Goal: Task Accomplishment & Management: Manage account settings

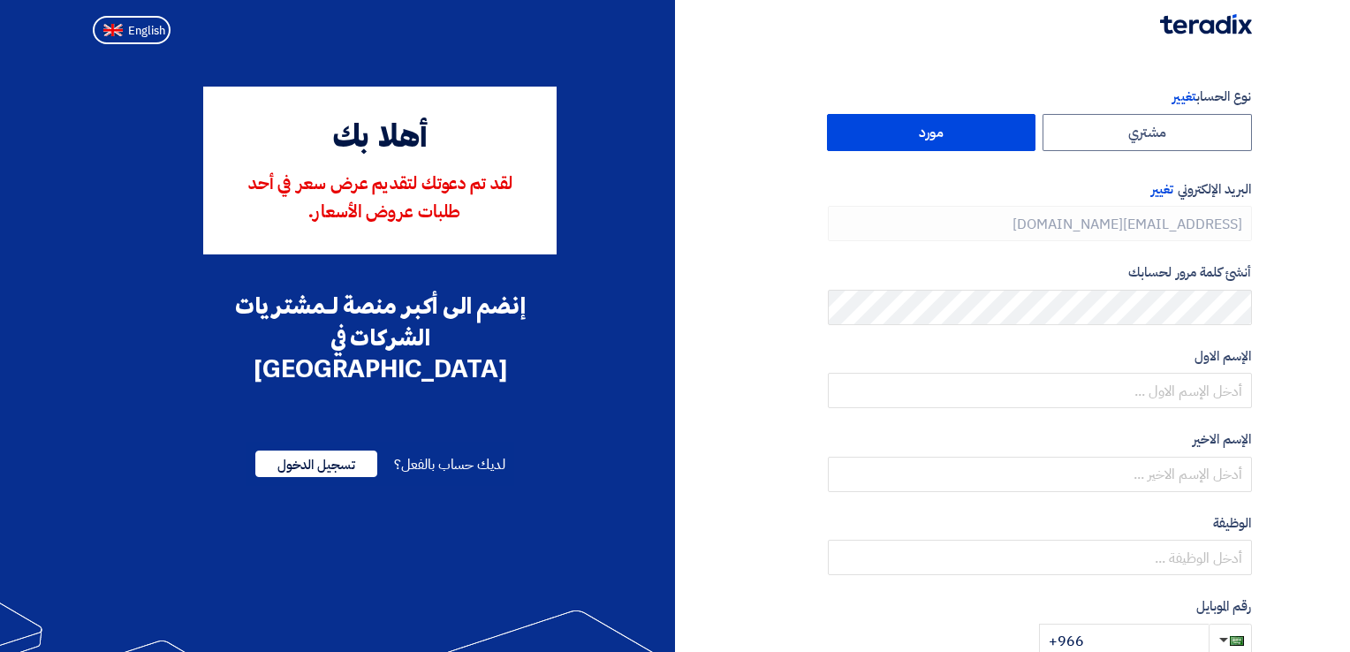
type input "[PHONE_NUMBER]"
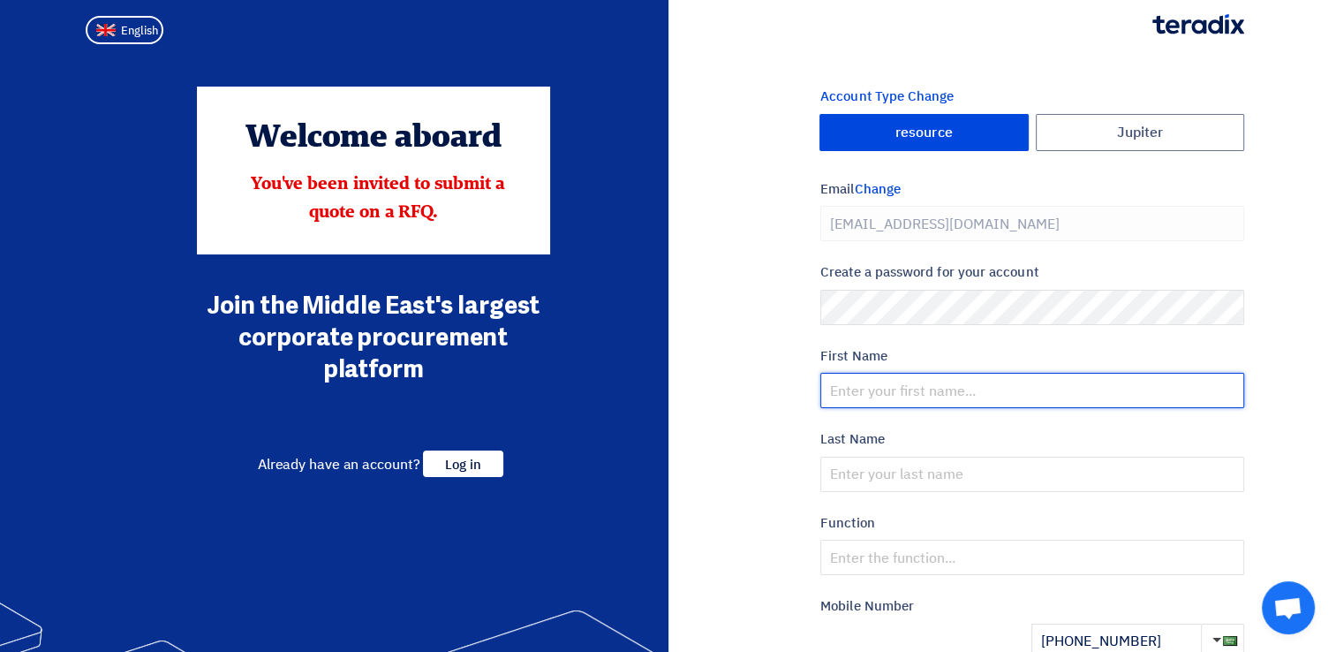
click at [891, 396] on input "text" at bounding box center [1032, 390] width 424 height 35
type input "Mansoor"
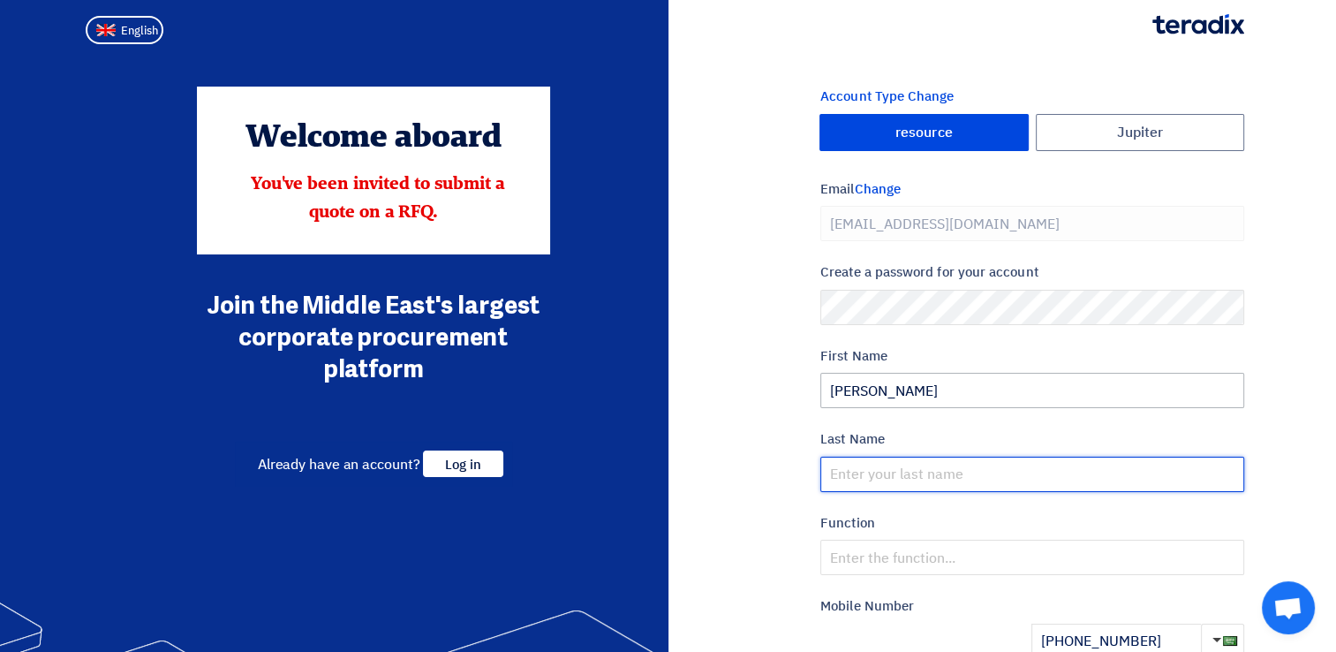
type input "Ali"
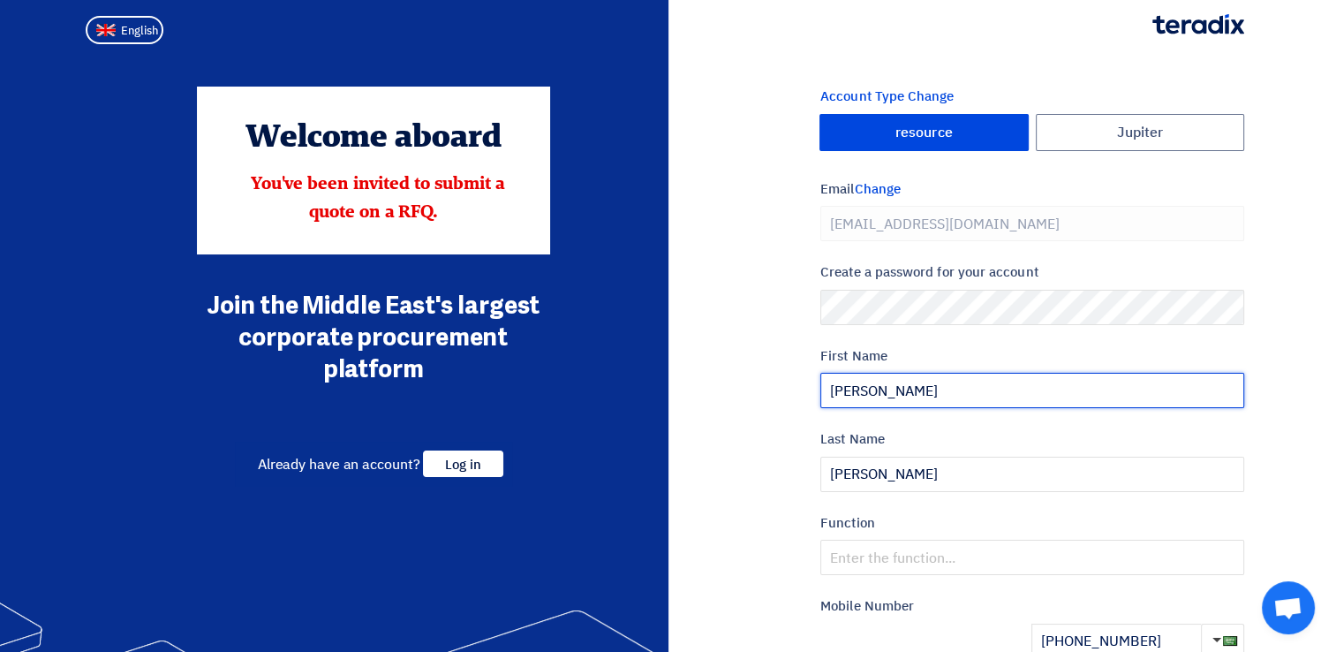
type input "Zubair"
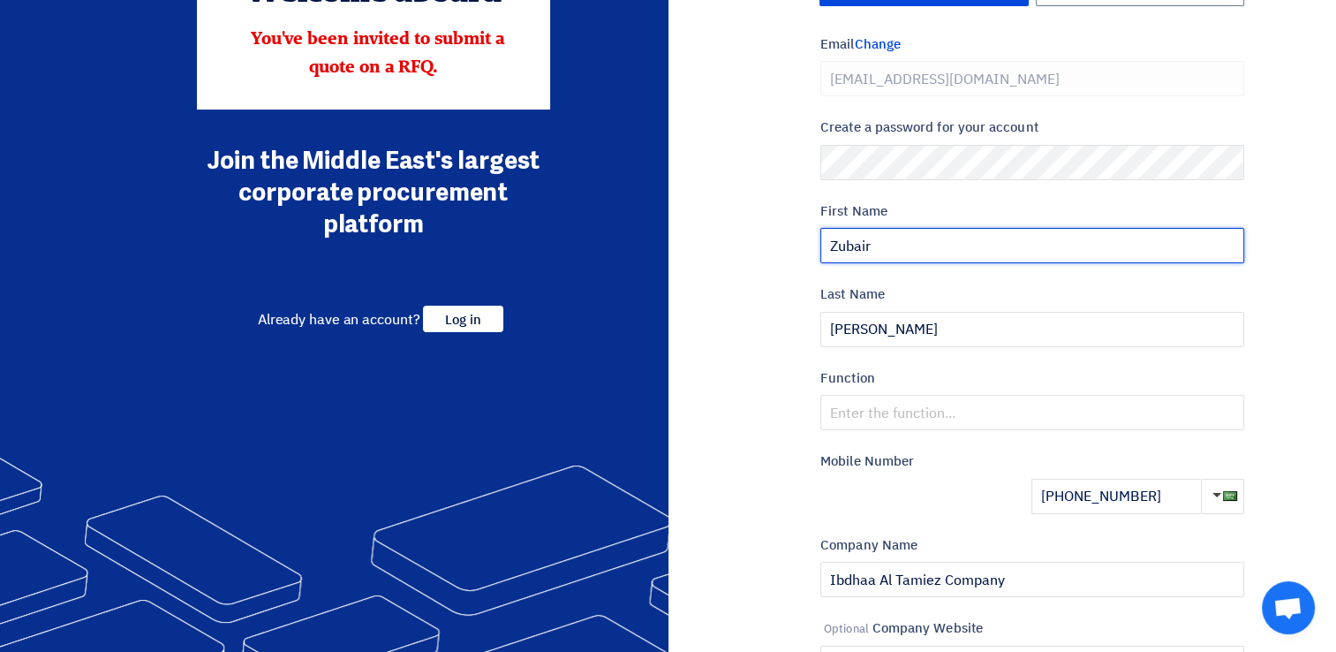
scroll to position [177, 0]
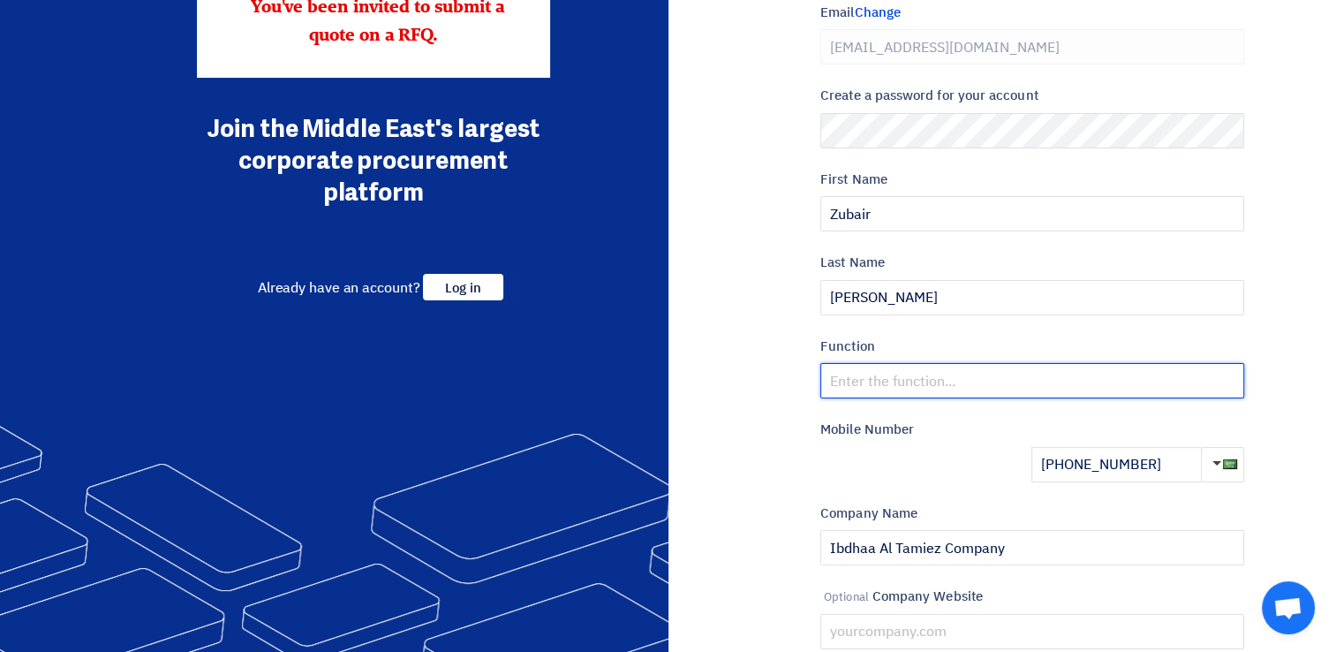
click at [881, 366] on input "text" at bounding box center [1032, 380] width 424 height 35
type input "INTIRIOR FITOUT"
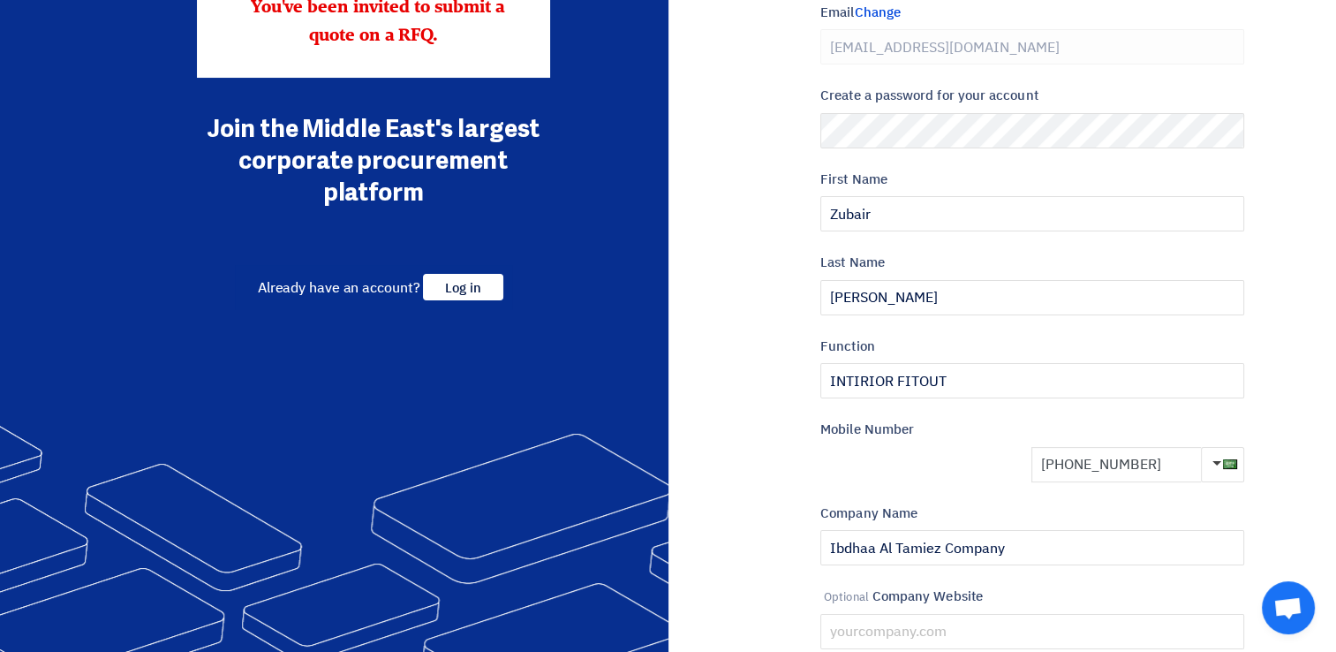
drag, startPoint x: 1161, startPoint y: 468, endPoint x: 1085, endPoint y: 465, distance: 76.0
click at [1085, 465] on input "+966 509199732" at bounding box center [1117, 464] width 170 height 35
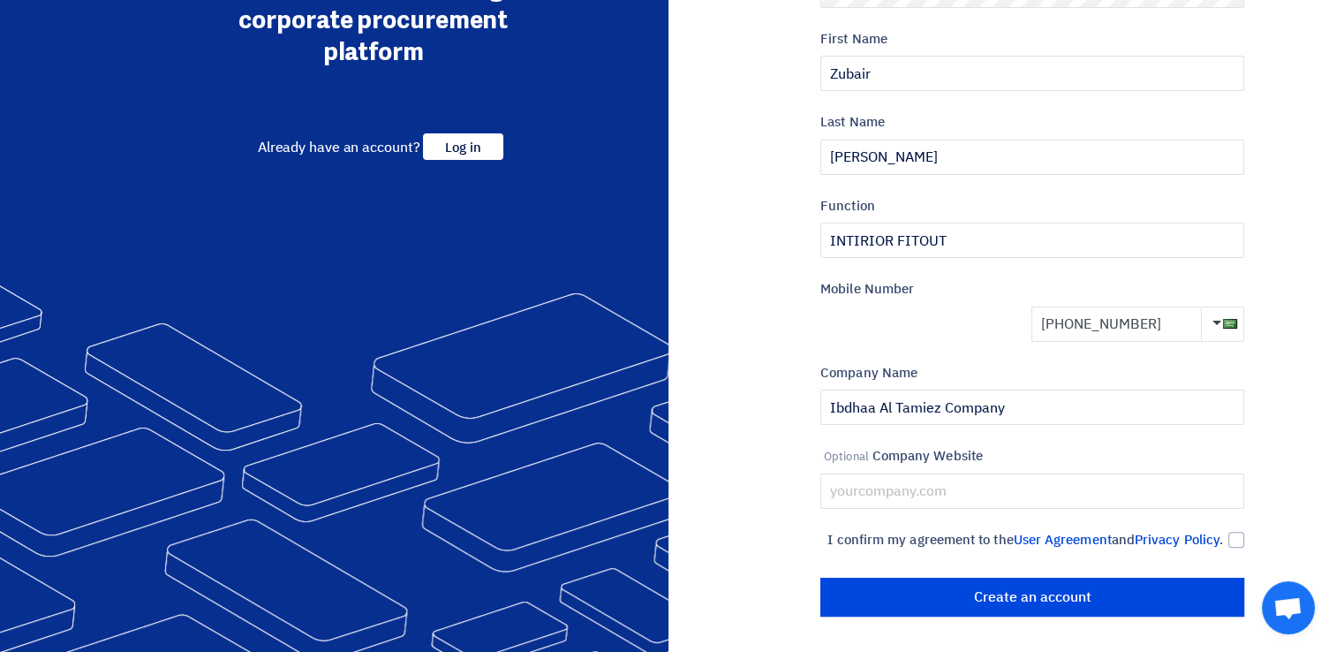
scroll to position [336, 0]
type input "+966 595387204"
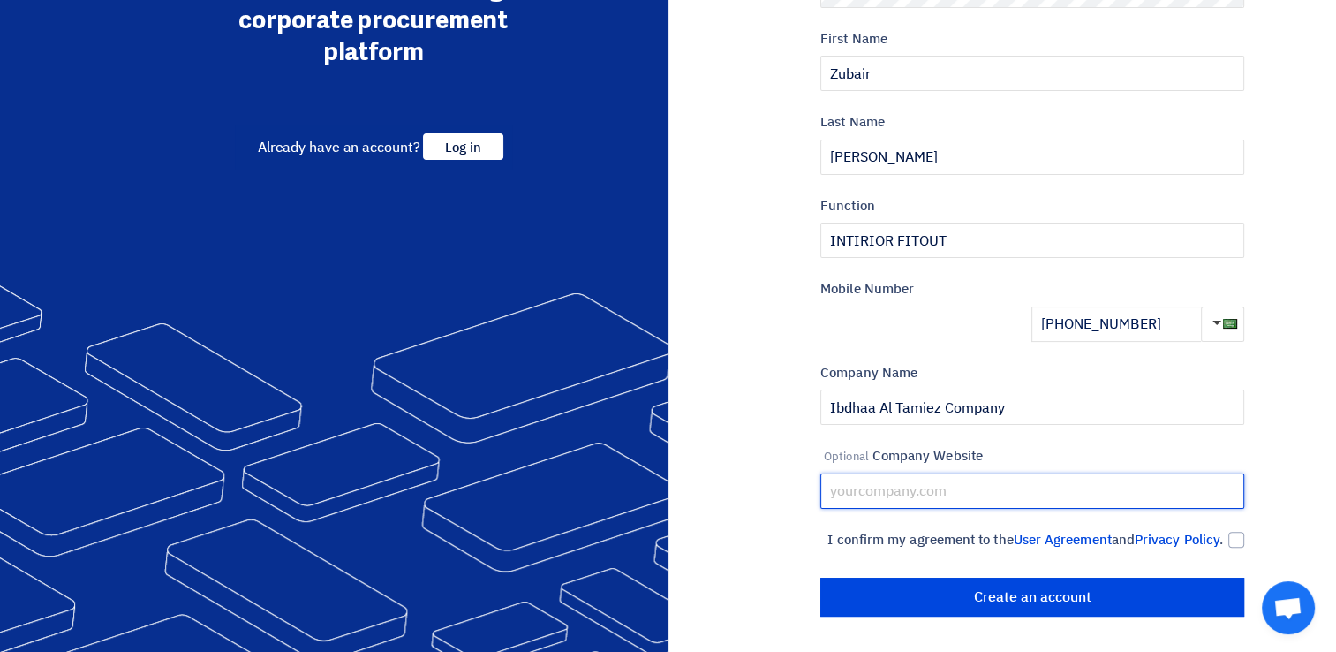
click at [963, 473] on input "text" at bounding box center [1032, 490] width 424 height 35
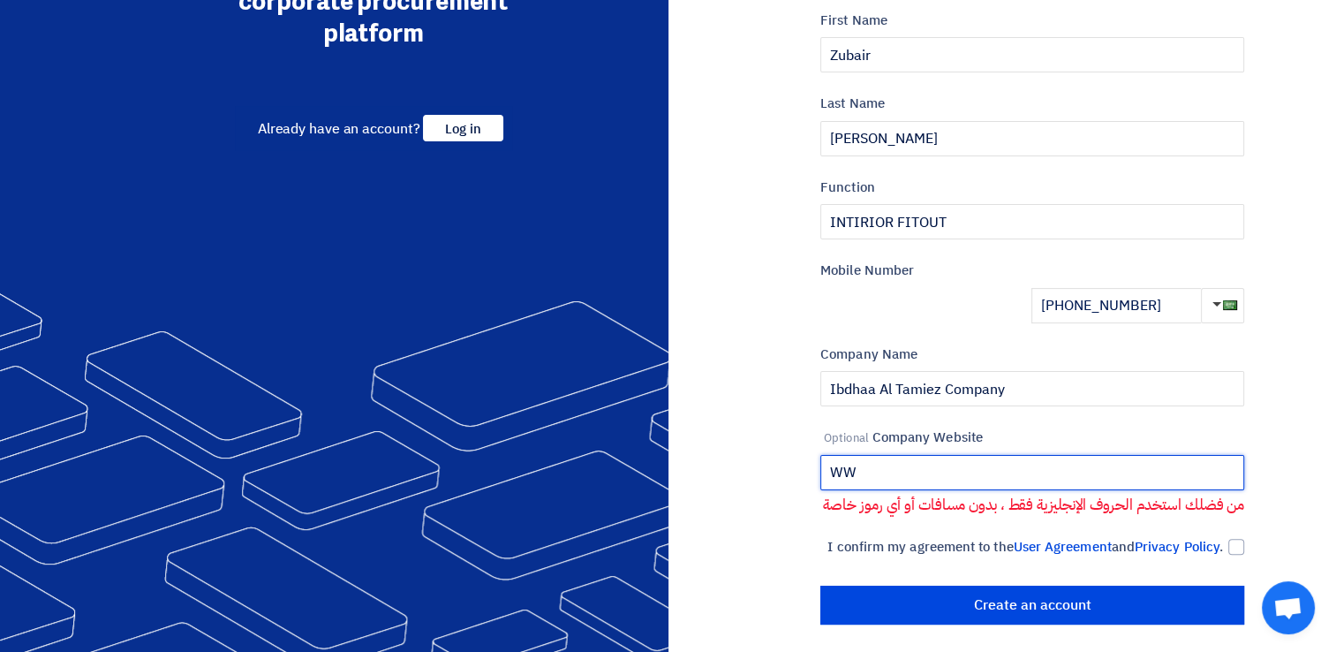
type input "W"
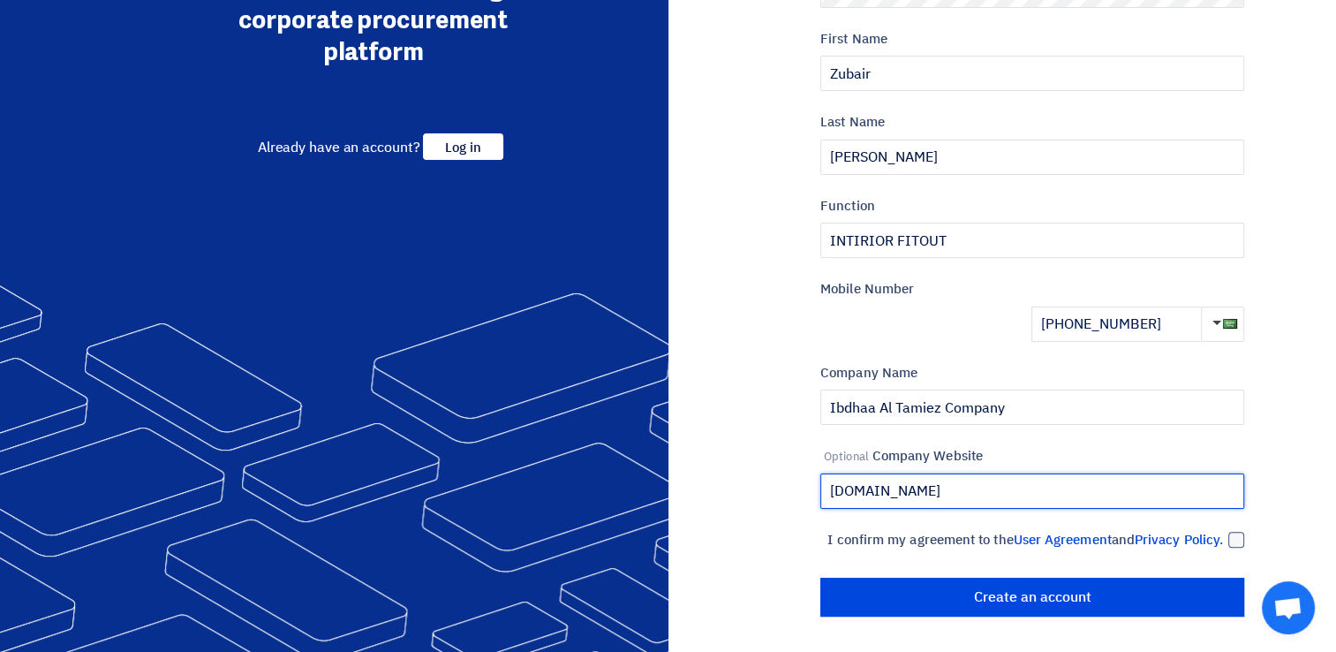
type input "www.ibdhaa.com"
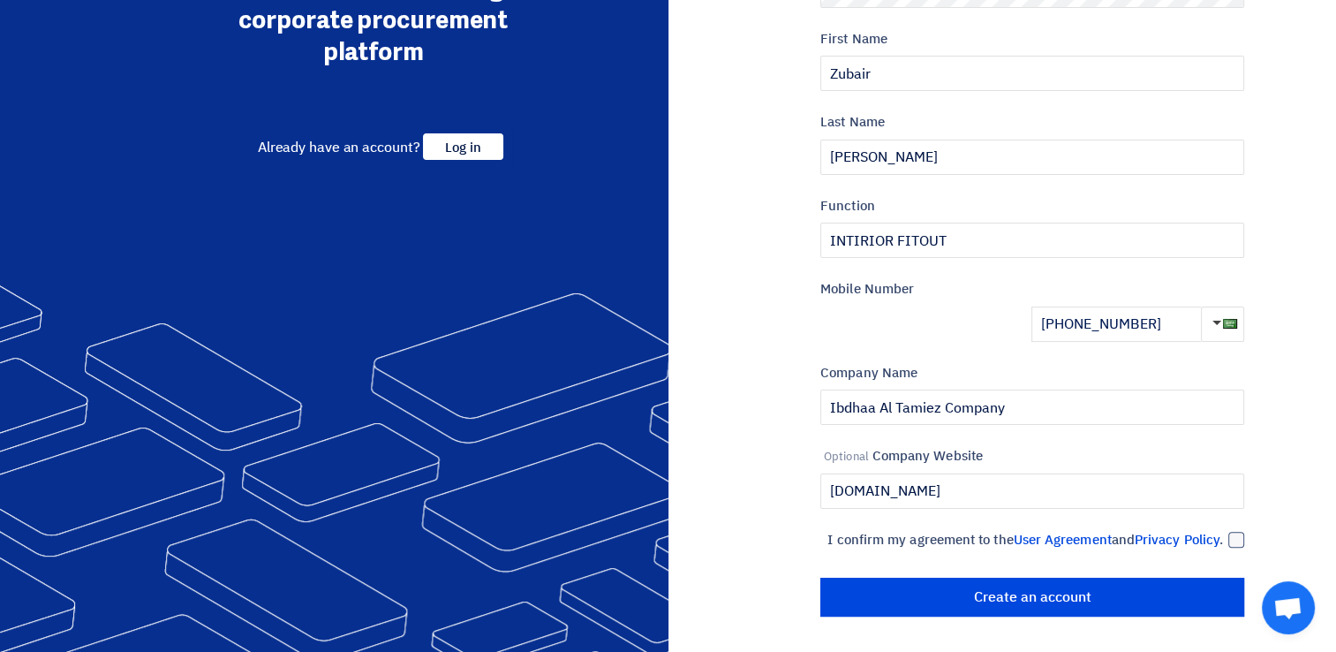
click at [1238, 532] on div at bounding box center [1237, 540] width 16 height 16
click at [1223, 530] on input "I confirm my agreement to the User Agreement and Privacy Policy ." at bounding box center [1011, 547] width 424 height 35
checkbox input "true"
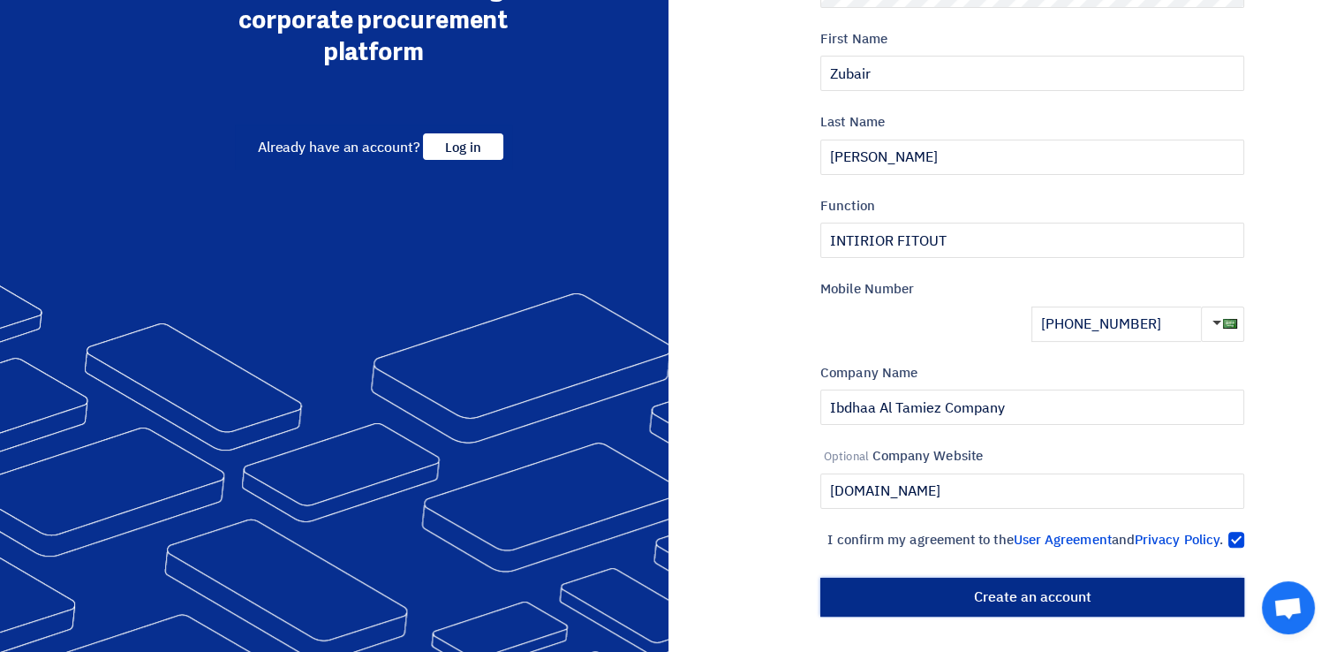
click at [994, 604] on input "أنشئ حساب" at bounding box center [1032, 597] width 424 height 39
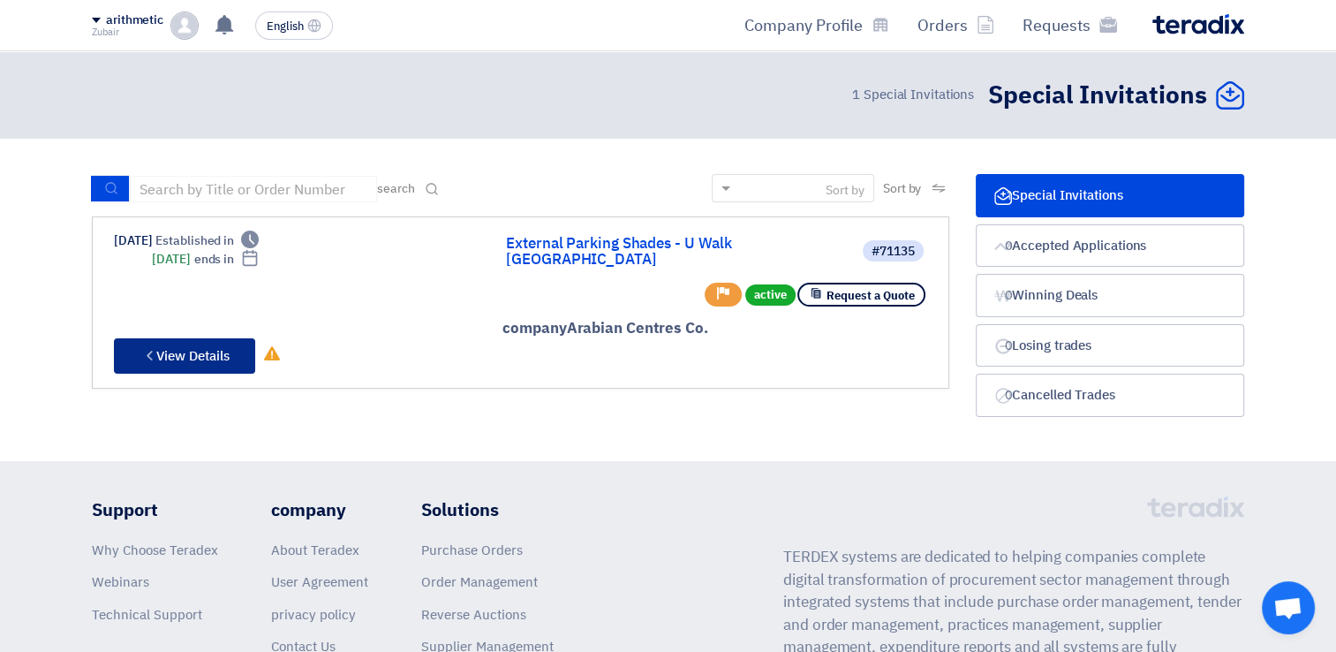
click at [198, 346] on font "View Details" at bounding box center [192, 355] width 73 height 19
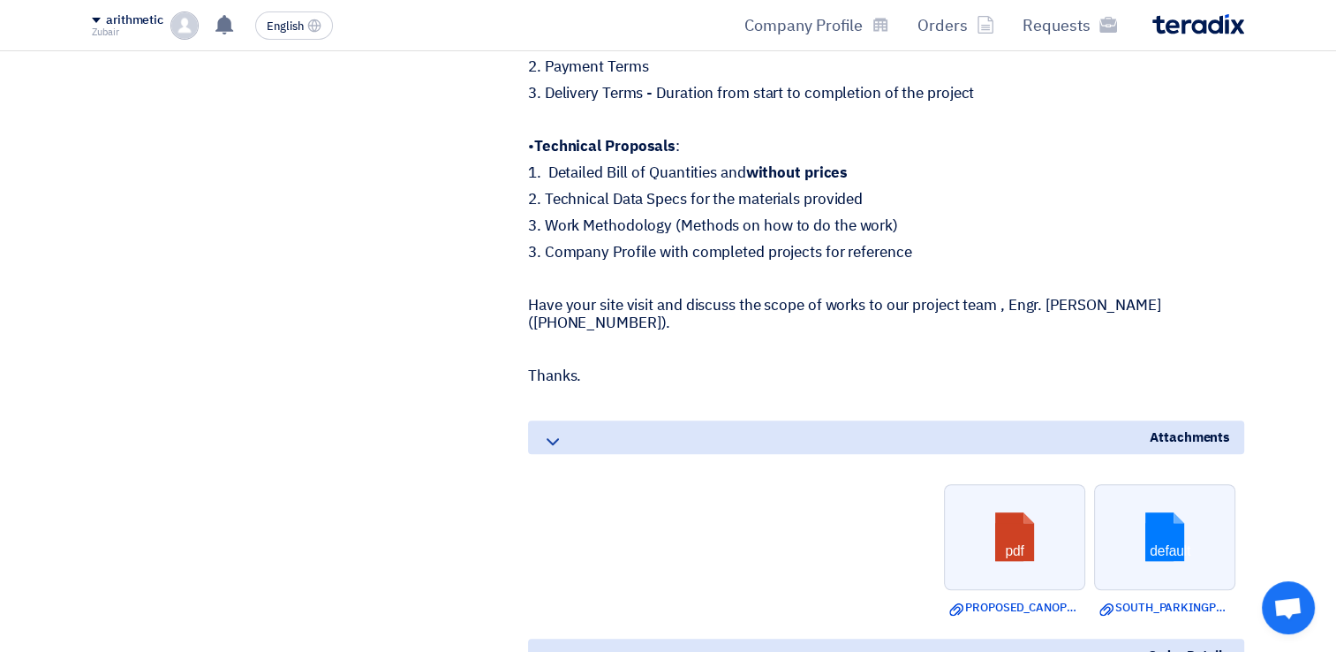
scroll to position [1060, 0]
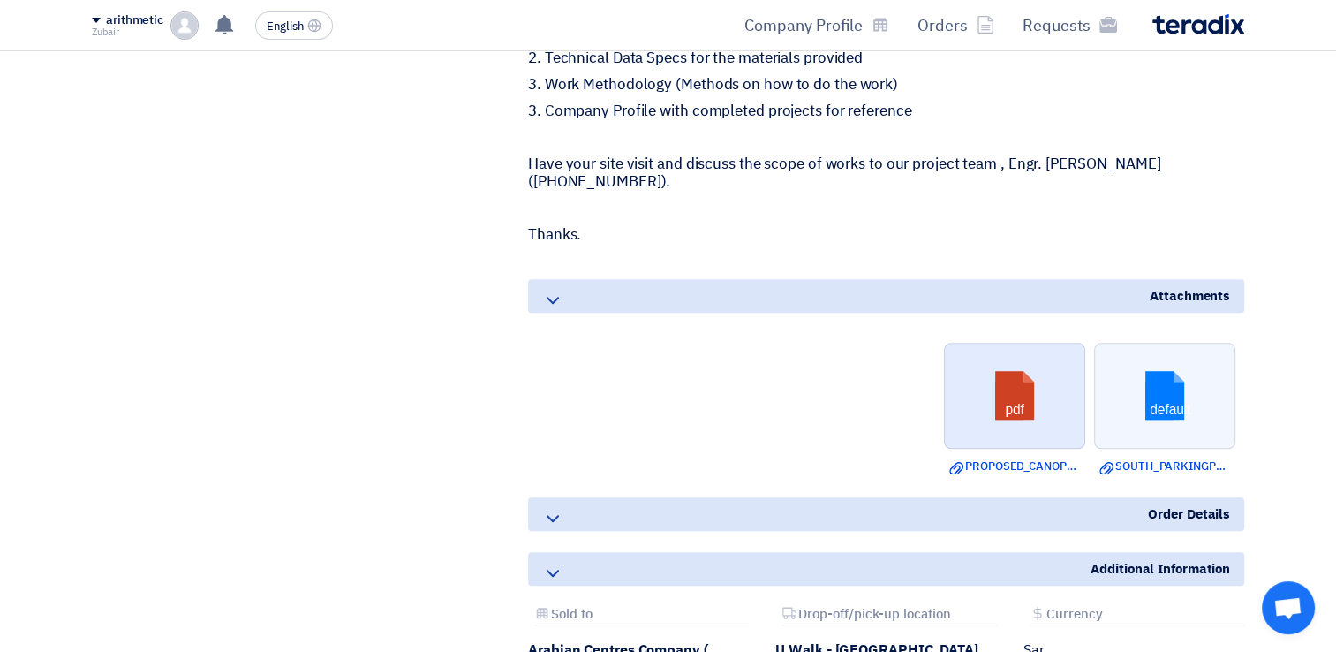
click at [1032, 383] on link at bounding box center [1015, 397] width 141 height 106
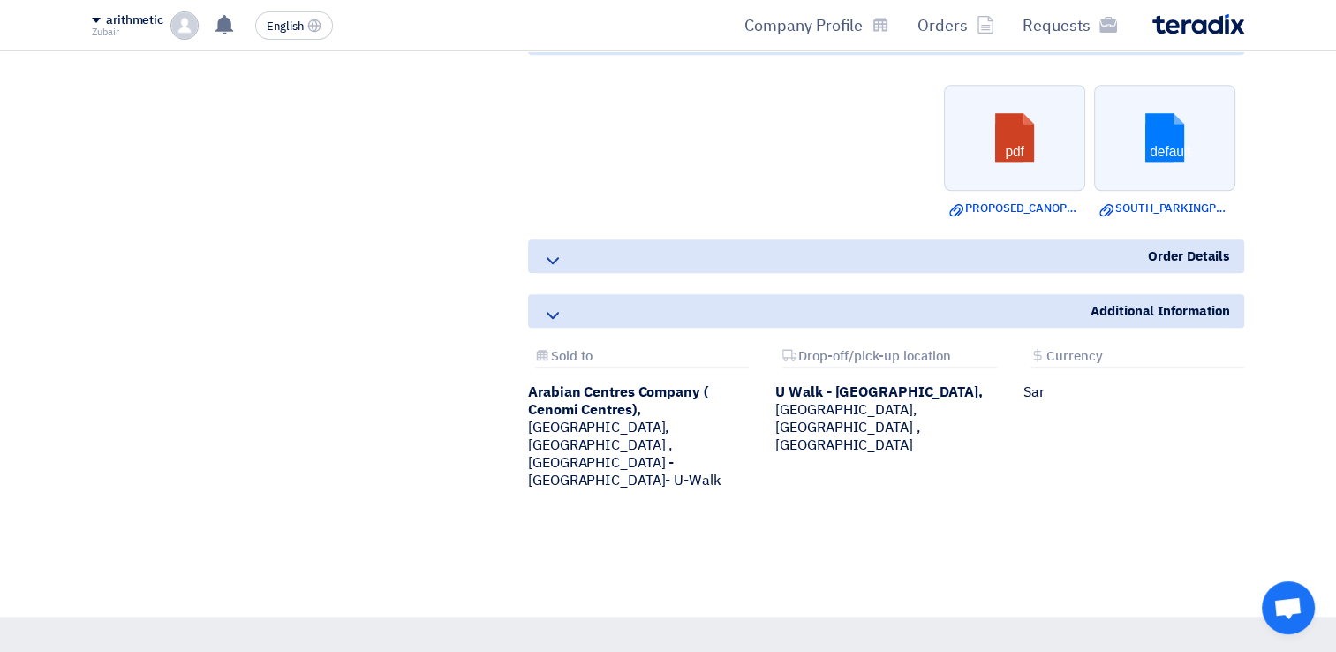
scroll to position [1325, 0]
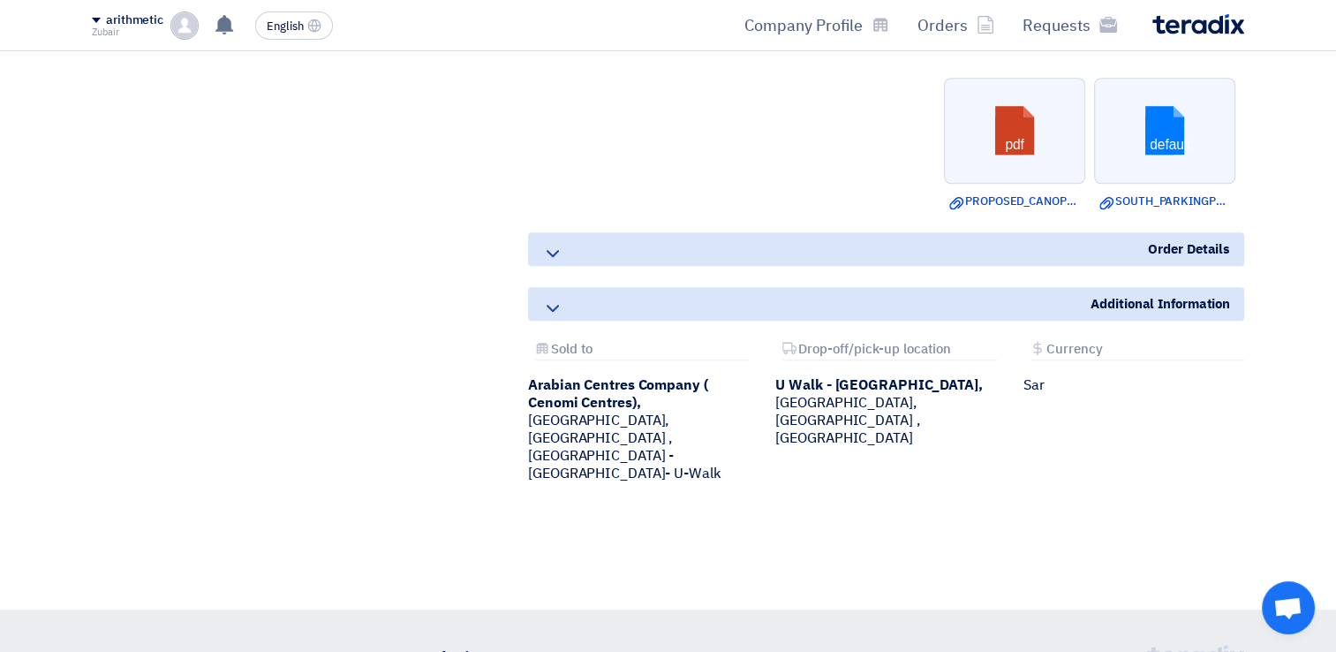
click at [564, 249] on div "Order Details" at bounding box center [886, 249] width 716 height 34
click at [552, 252] on use at bounding box center [553, 253] width 12 height 7
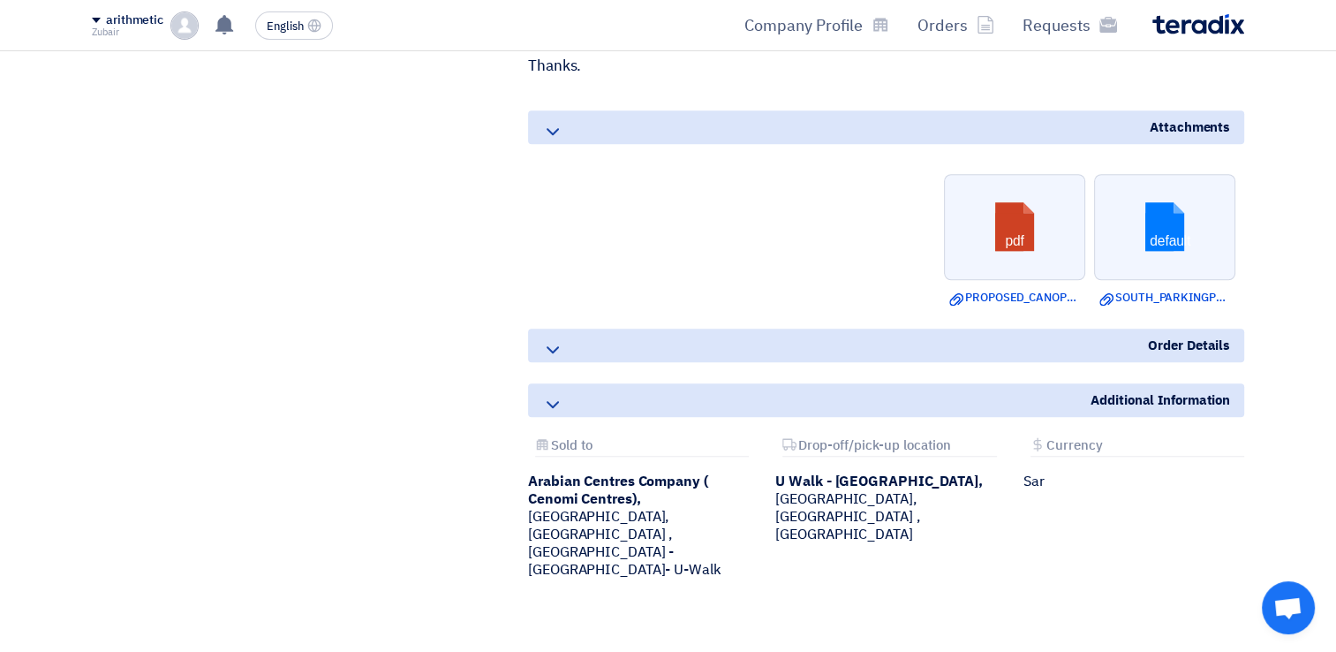
scroll to position [1226, 0]
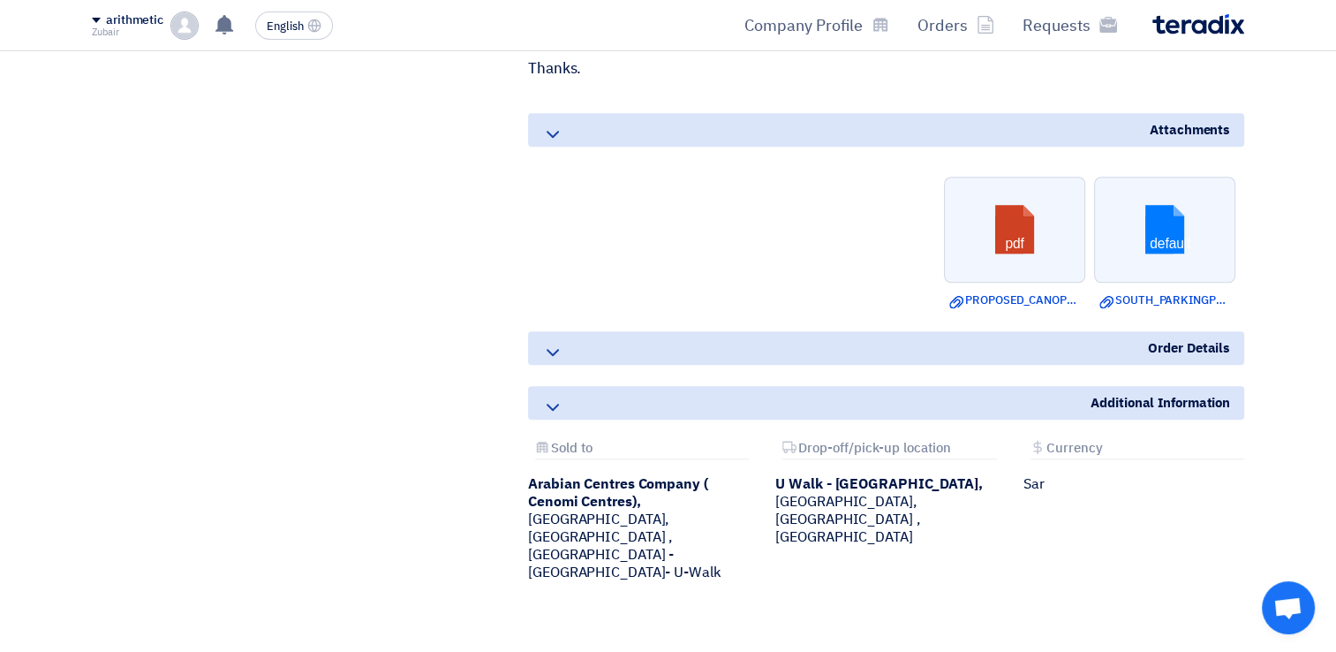
click at [551, 397] on icon at bounding box center [552, 407] width 21 height 21
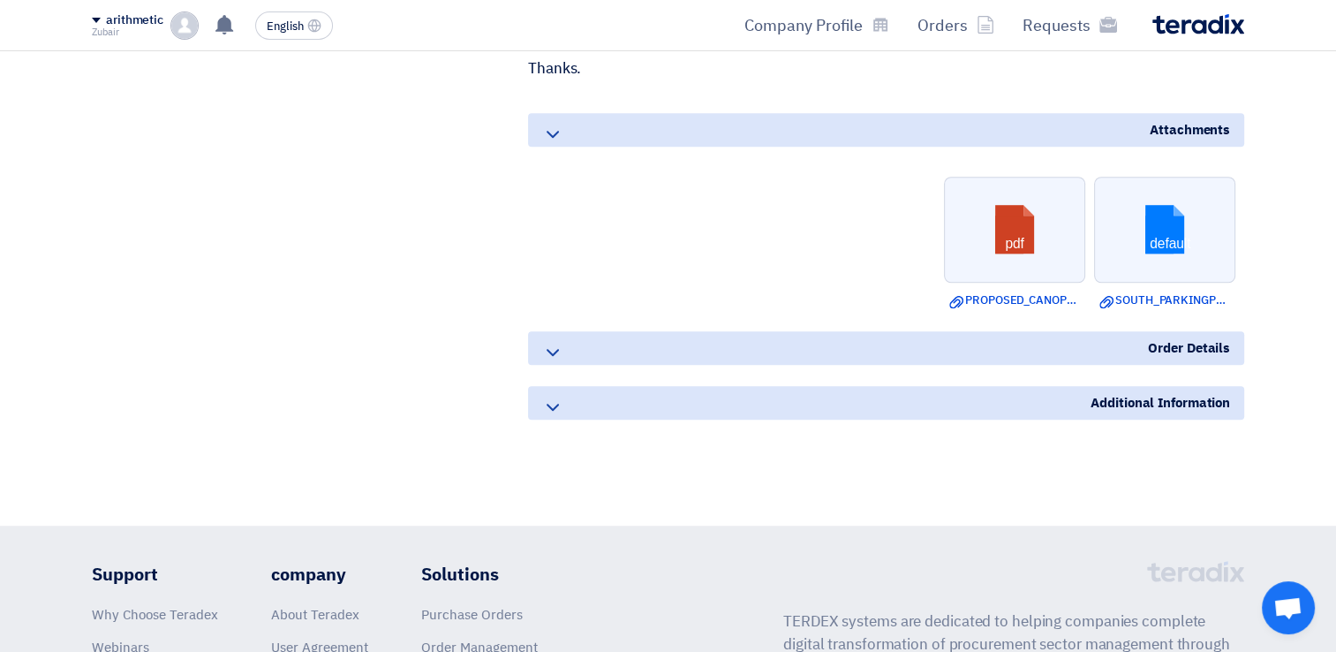
click at [551, 397] on icon at bounding box center [552, 407] width 21 height 21
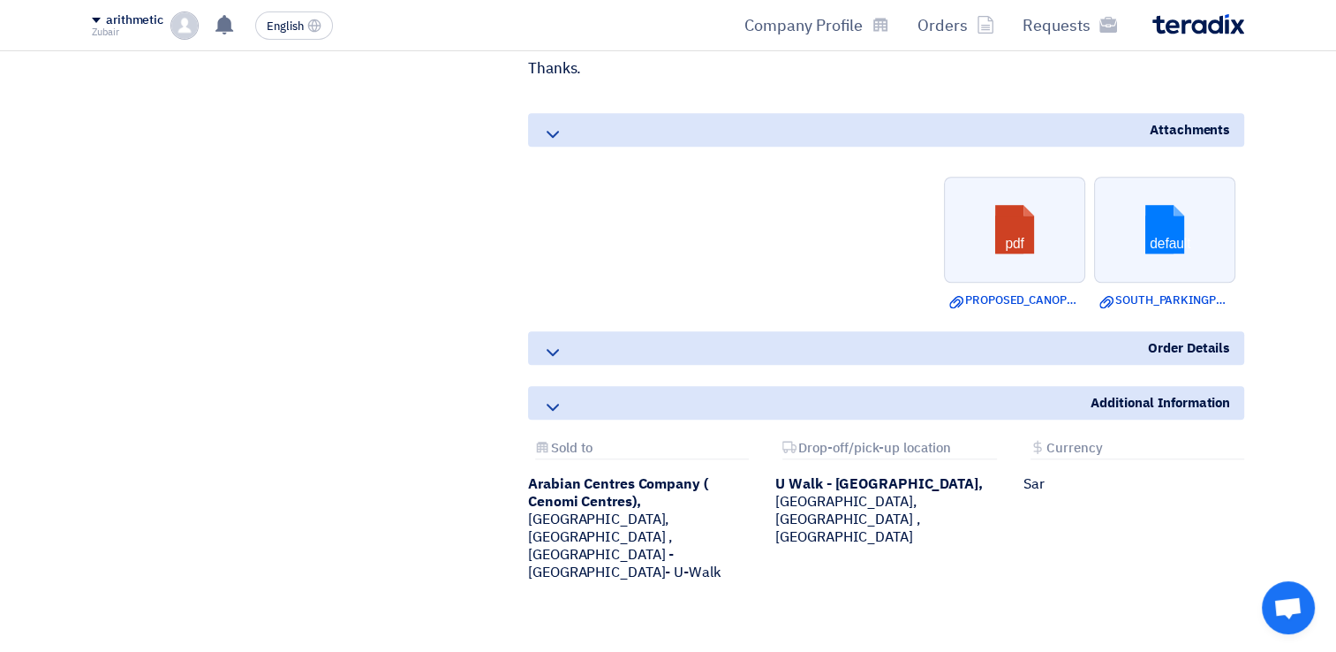
click at [552, 349] on icon at bounding box center [552, 352] width 21 height 21
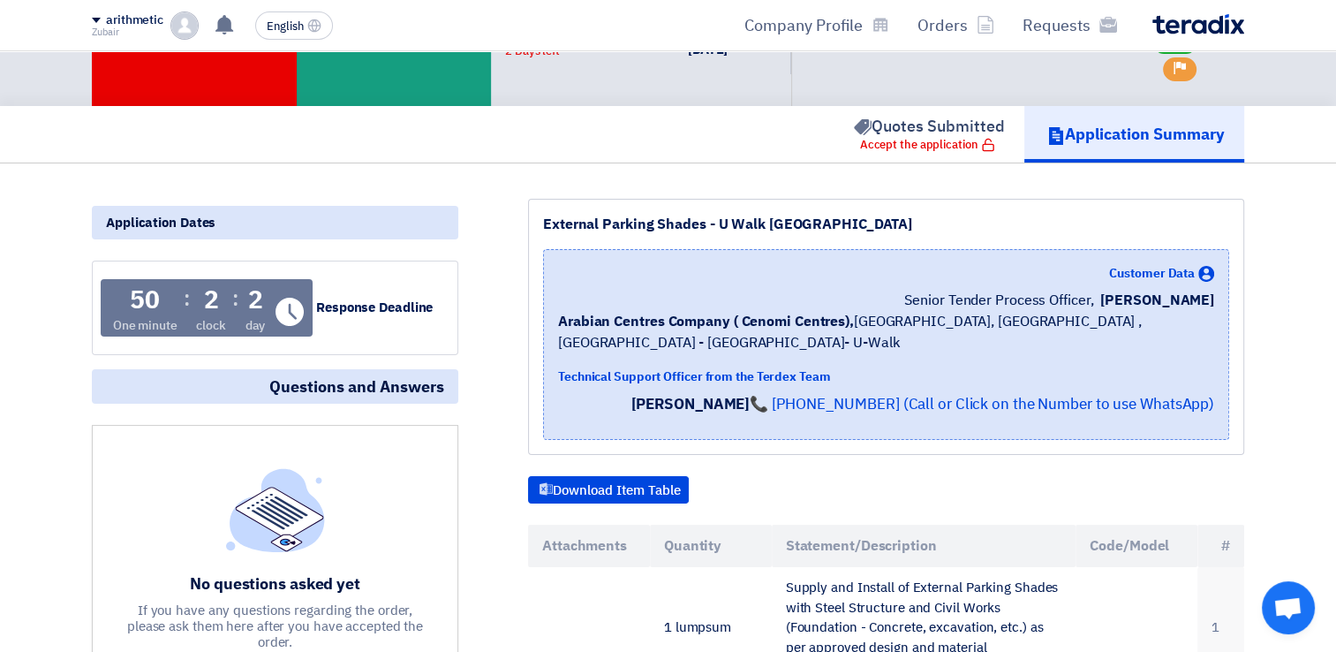
scroll to position [78, 0]
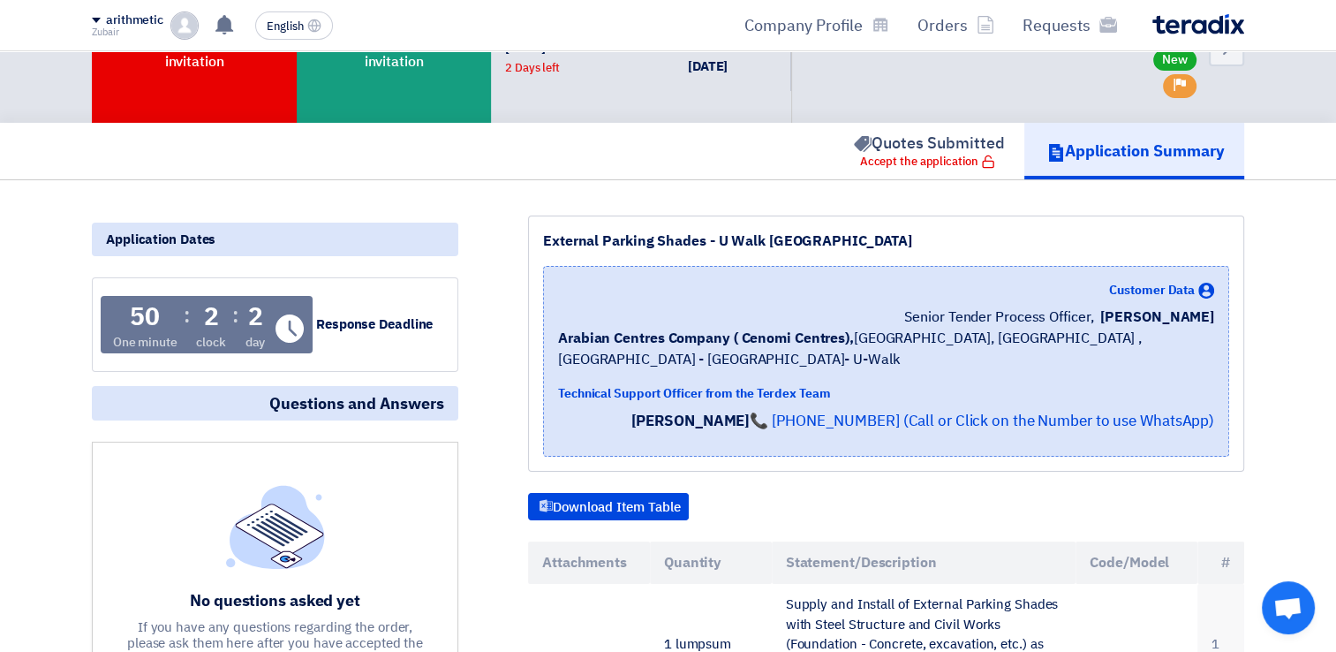
click at [1132, 157] on font "Application Summary" at bounding box center [1145, 151] width 160 height 24
click at [920, 162] on font "Accept the application" at bounding box center [919, 162] width 118 height 18
click at [940, 161] on font "Accept the application" at bounding box center [919, 162] width 118 height 18
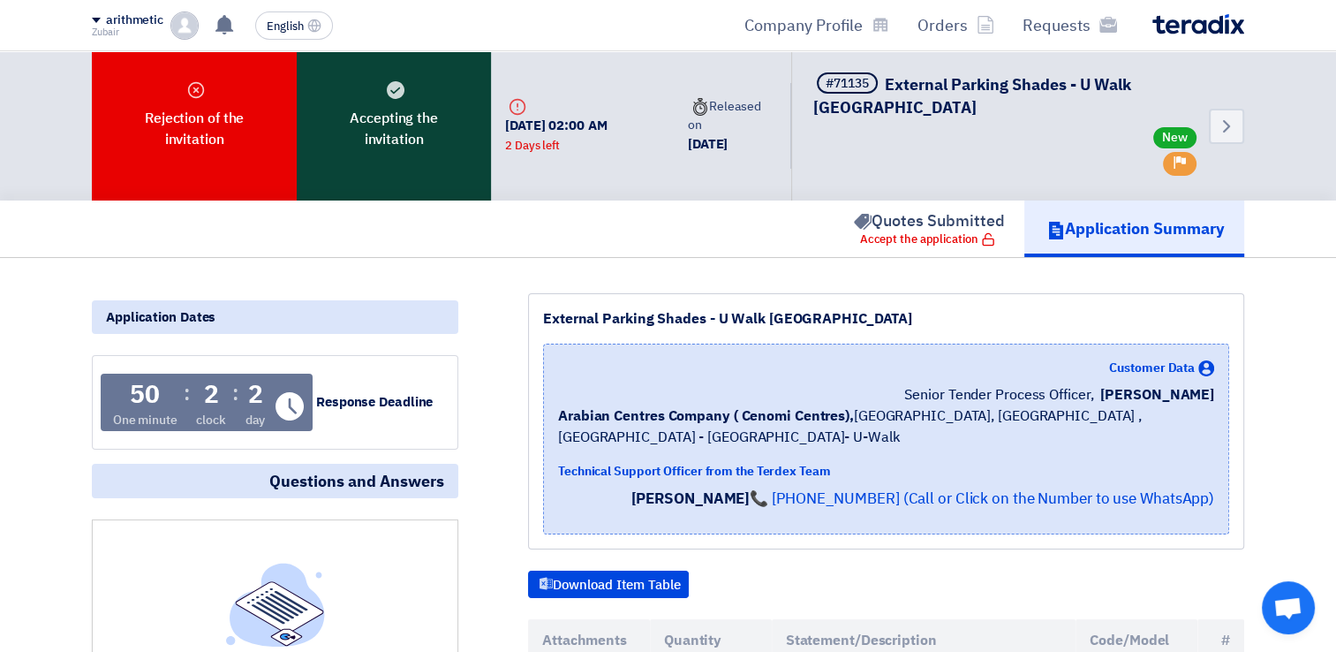
click at [429, 147] on font "Accepting the invitation" at bounding box center [394, 129] width 148 height 42
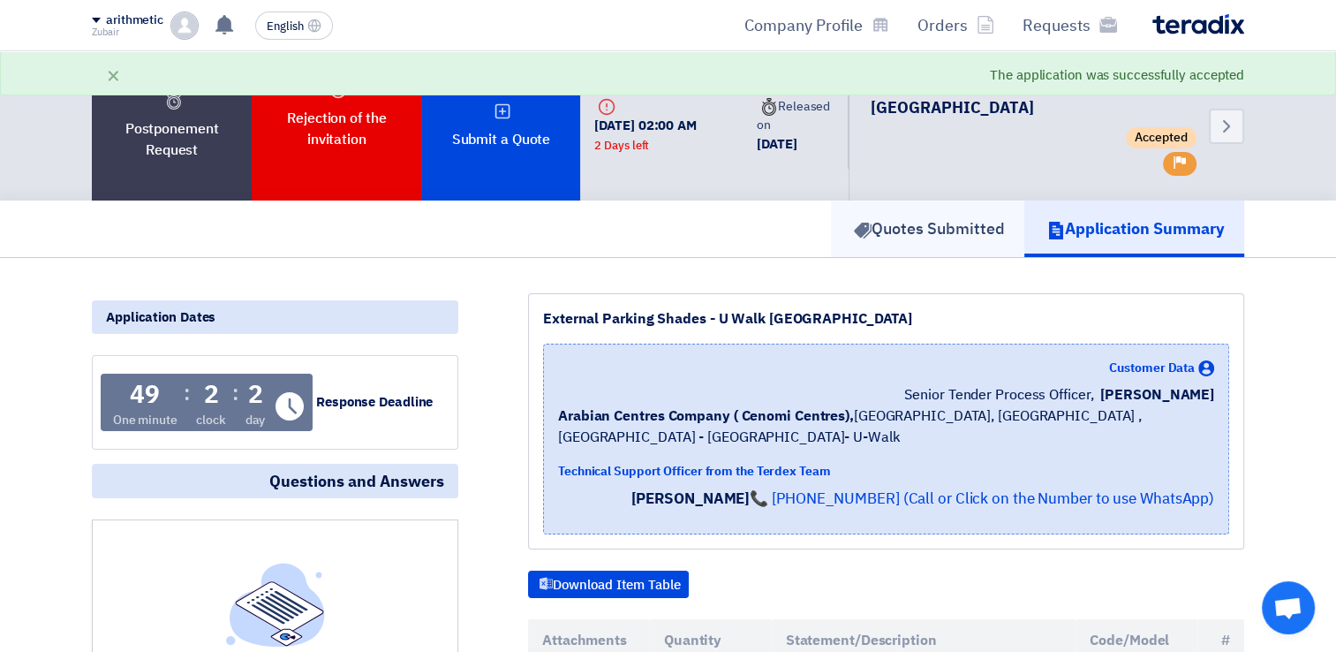
click at [946, 230] on font "Quotes Submitted" at bounding box center [938, 228] width 133 height 24
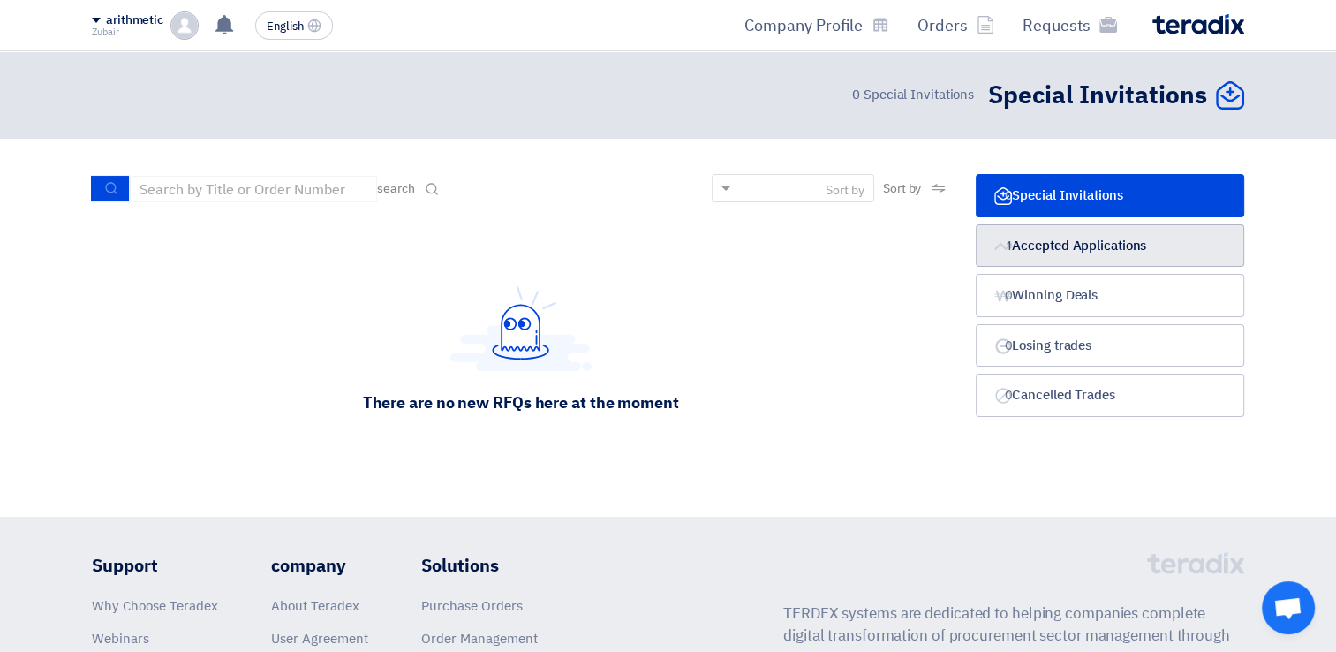
click at [1120, 240] on font "Accepted Applications" at bounding box center [1079, 245] width 134 height 19
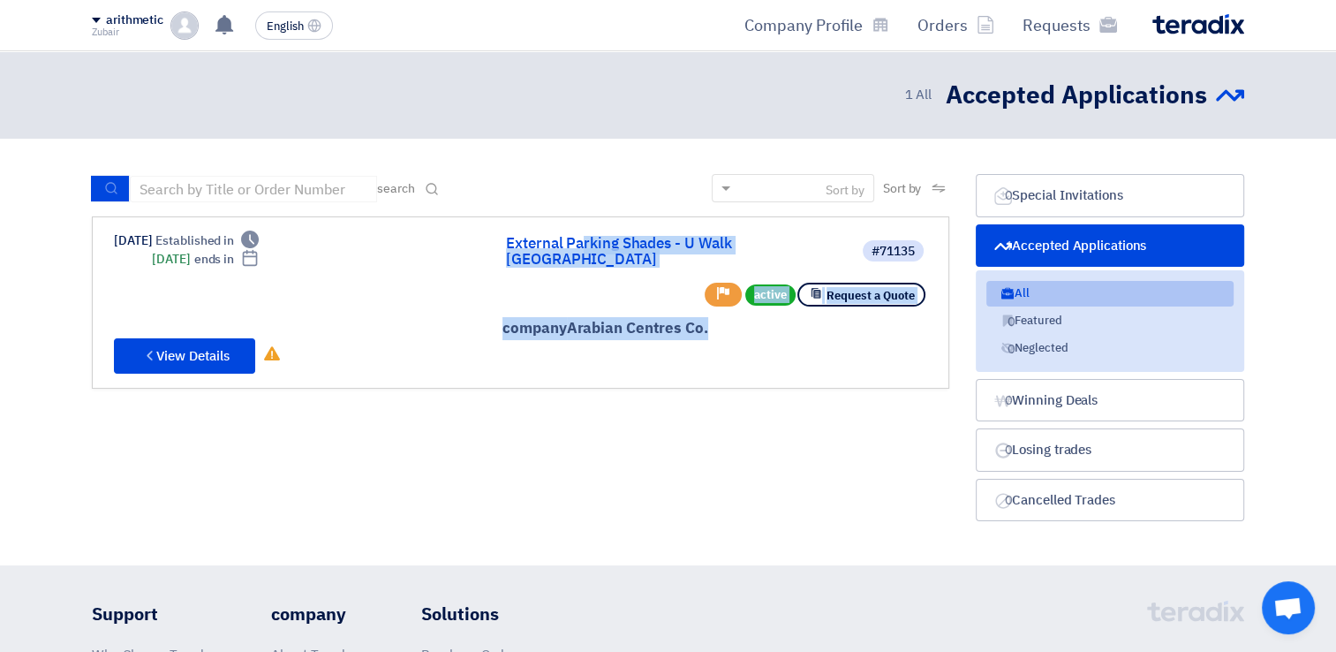
drag, startPoint x: 434, startPoint y: 242, endPoint x: 678, endPoint y: 424, distance: 304.9
click at [678, 424] on div "Sort by Sort by search مجال الطلب مسؤول المشتريات نوع الطلب" at bounding box center [521, 352] width 884 height 356
click at [906, 397] on div "Sort by Sort by search مجال الطلب مسؤول المشتريات نوع الطلب" at bounding box center [521, 352] width 884 height 356
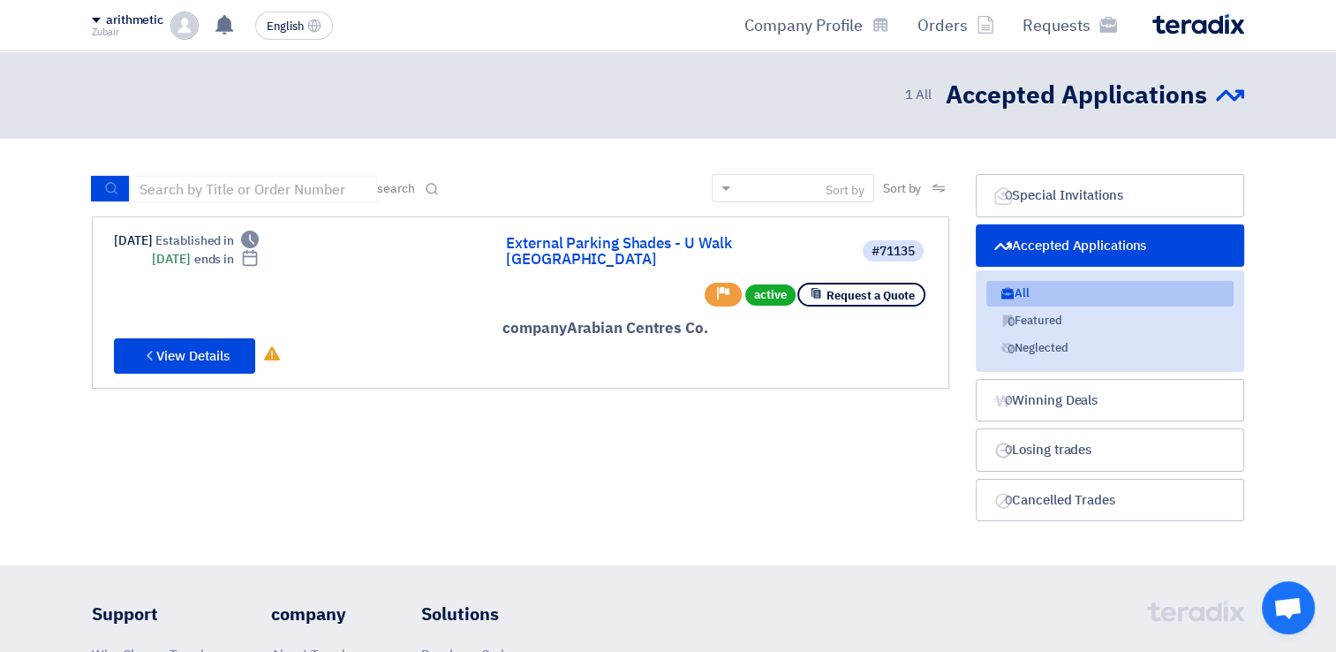
click at [1302, 232] on section "Special Invitations Special Invitations 0 Accepted Applications Accepted Applic…" at bounding box center [668, 352] width 1336 height 427
click at [803, 34] on font "Company Profile" at bounding box center [804, 25] width 118 height 24
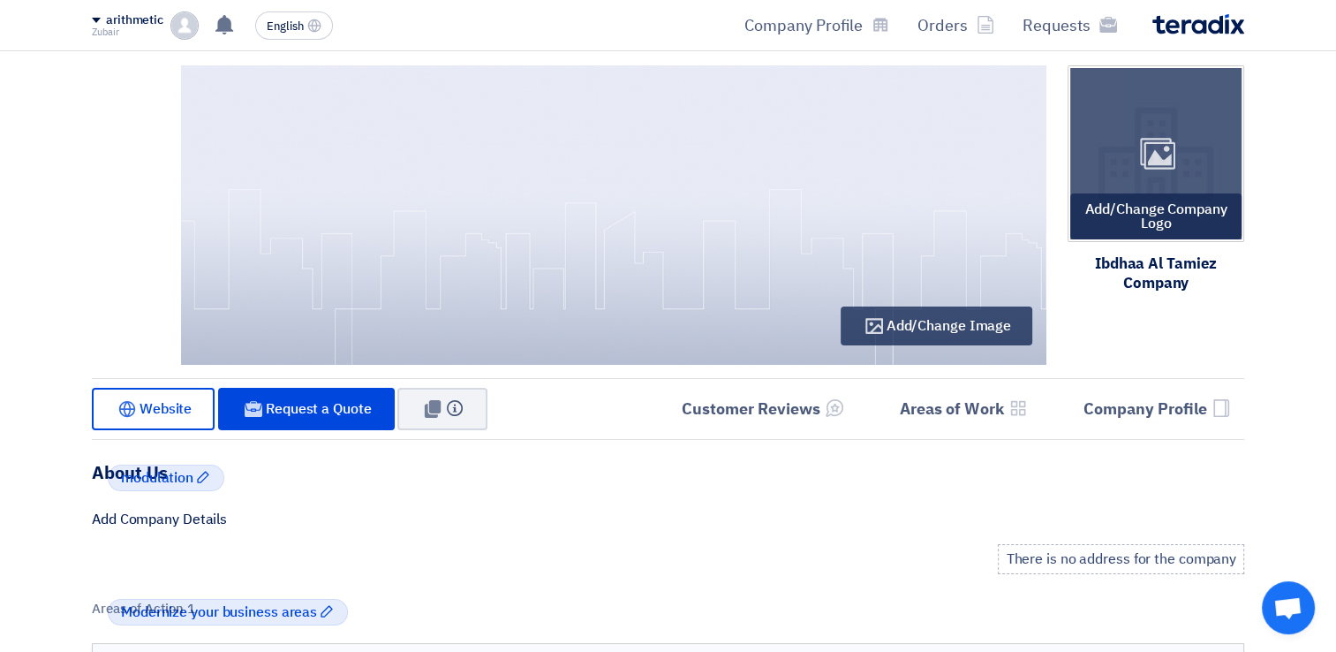
click at [1144, 209] on font "Add/Change Company Logo" at bounding box center [1156, 216] width 142 height 35
type input "C:\fakepath\LOGO_page-0001.jpg"
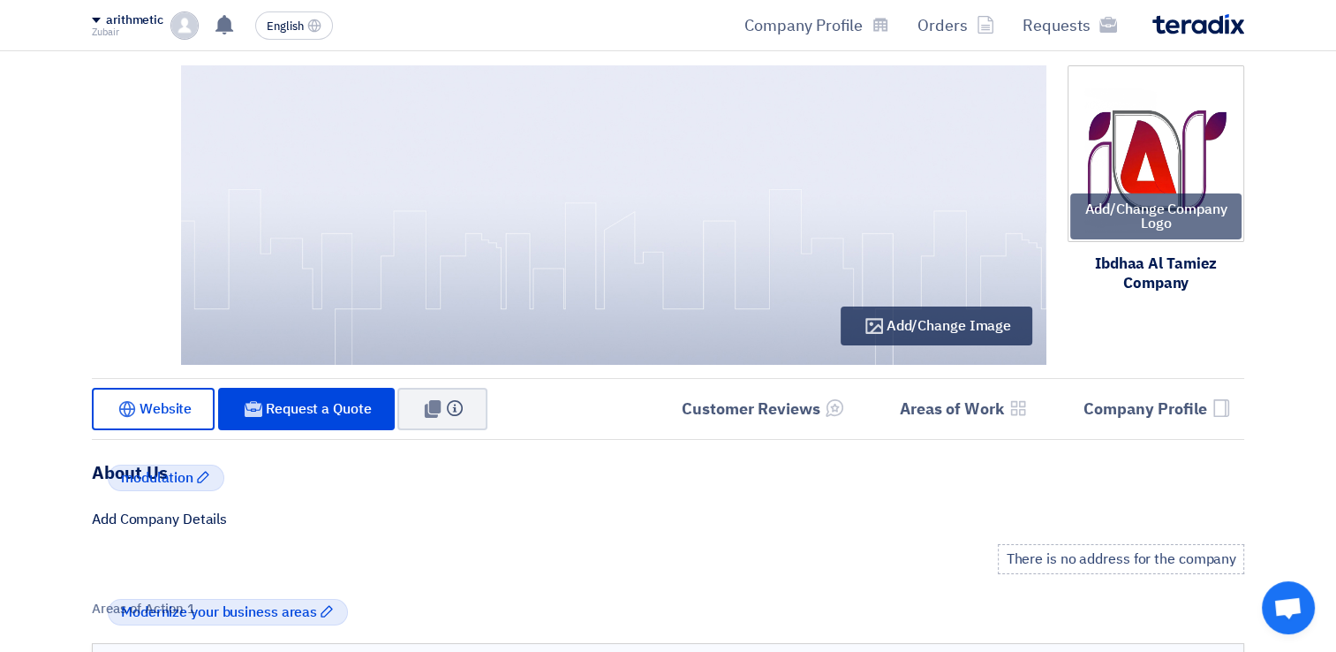
click at [443, 227] on img at bounding box center [614, 214] width 866 height 299
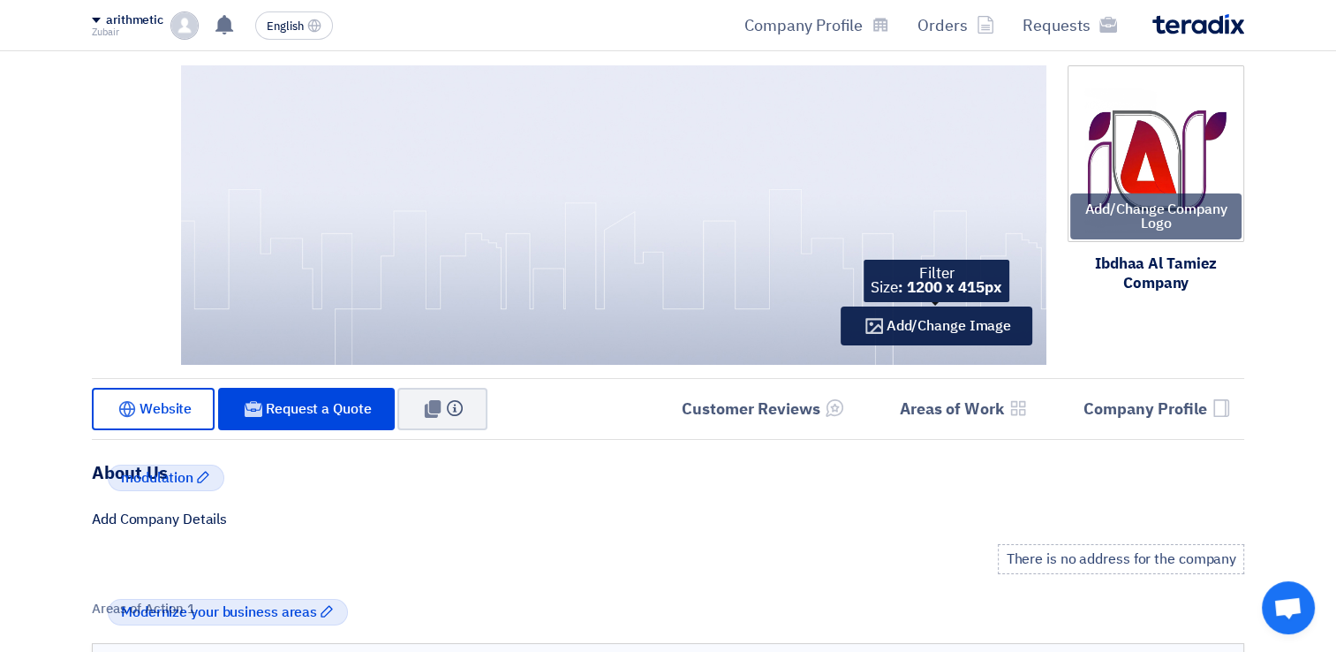
click at [925, 334] on span "Add/Change Image" at bounding box center [949, 325] width 125 height 21
type input "C:\fakepath\[PERSON_NAME]-.jpg"
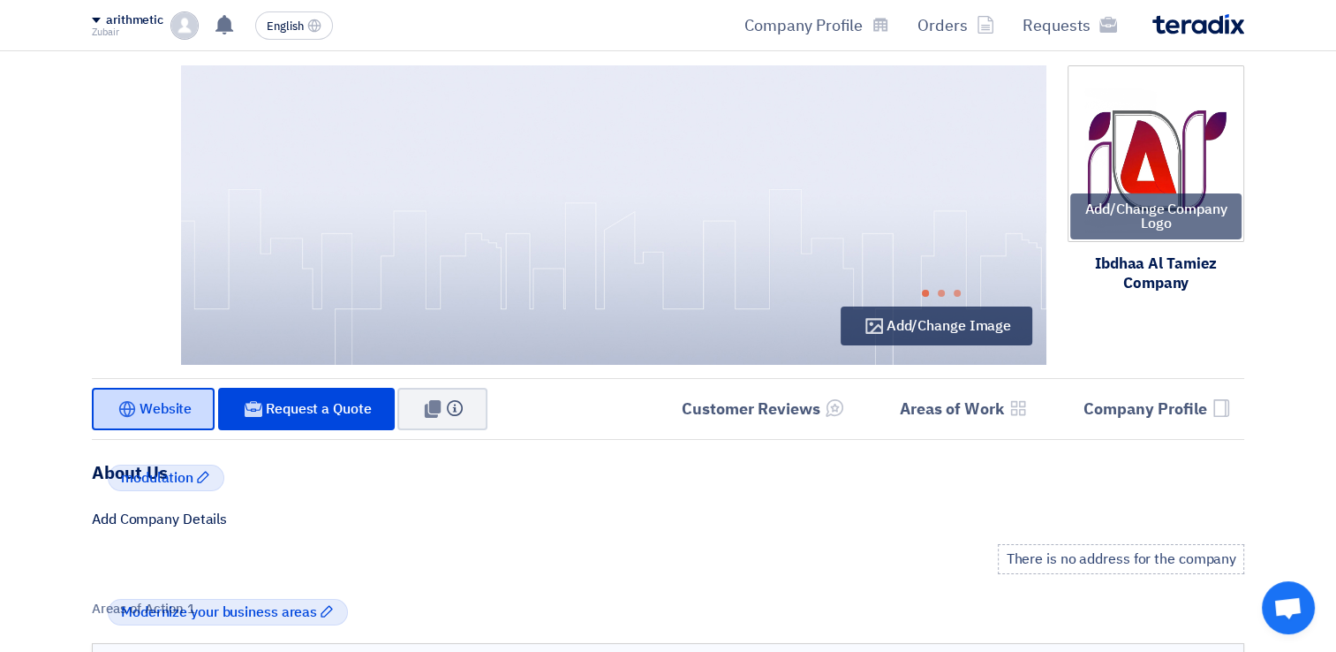
click at [187, 414] on span "Website" at bounding box center [166, 408] width 52 height 21
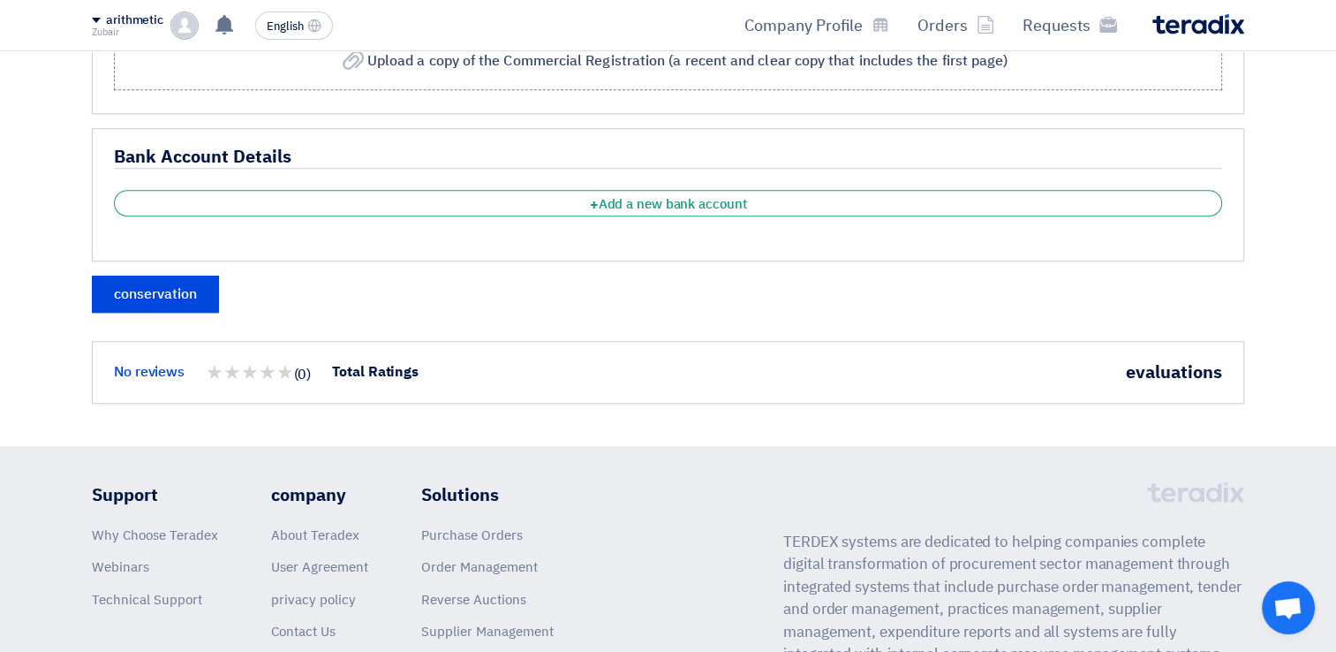
scroll to position [878, 0]
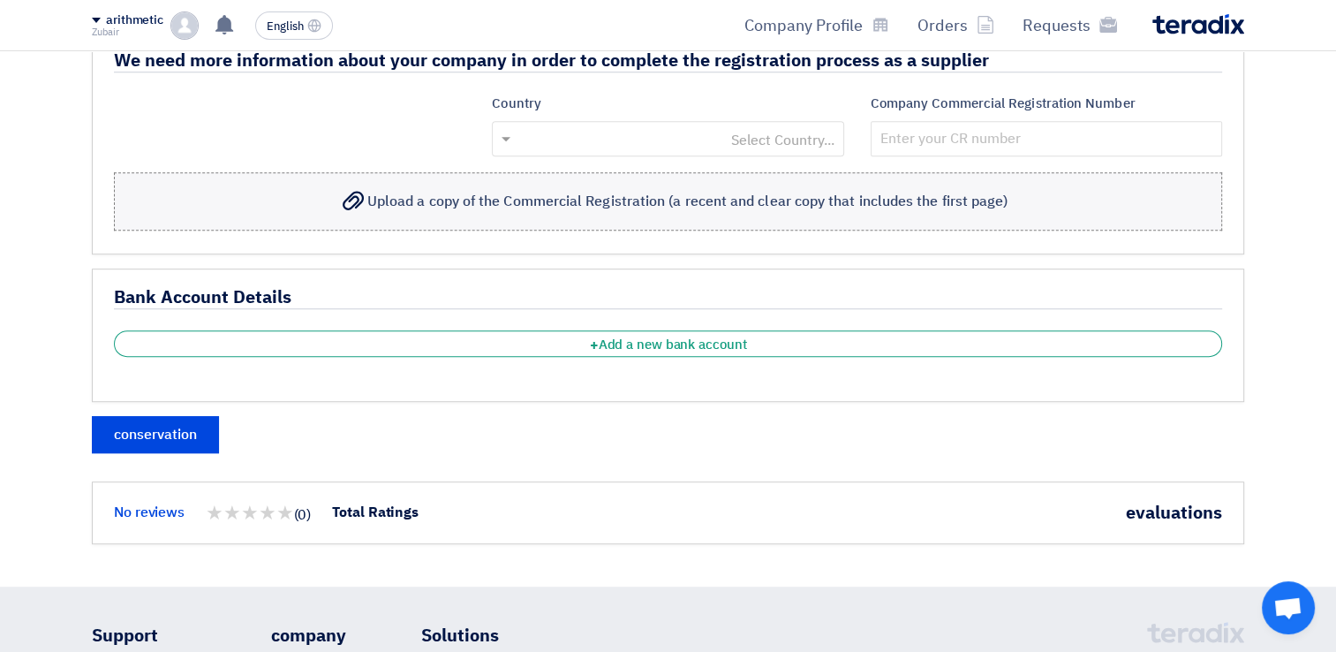
click at [496, 196] on span "Upload a copy of the Commercial Registration (a recent and clear copy that incl…" at bounding box center [687, 201] width 640 height 21
click at [0, 0] on input "Upload a copy of the Commercial Registration (a recent and clear copy that incl…" at bounding box center [0, 0] width 0 height 0
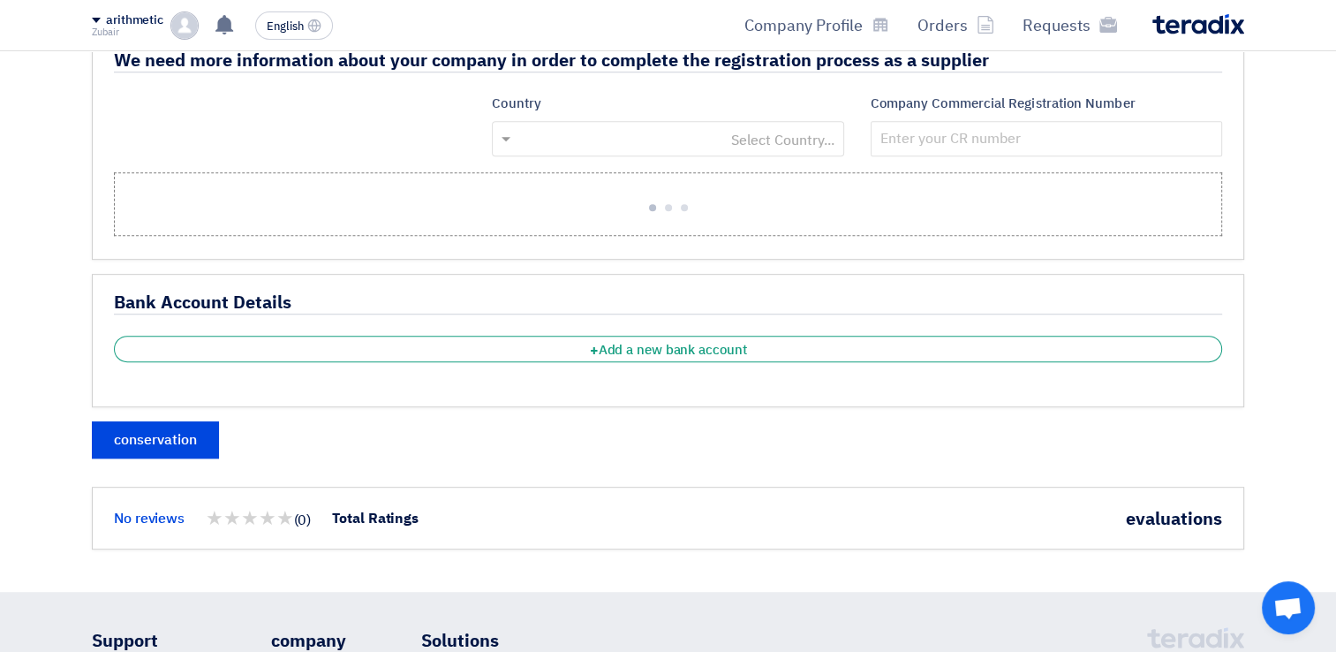
scroll to position [701, 0]
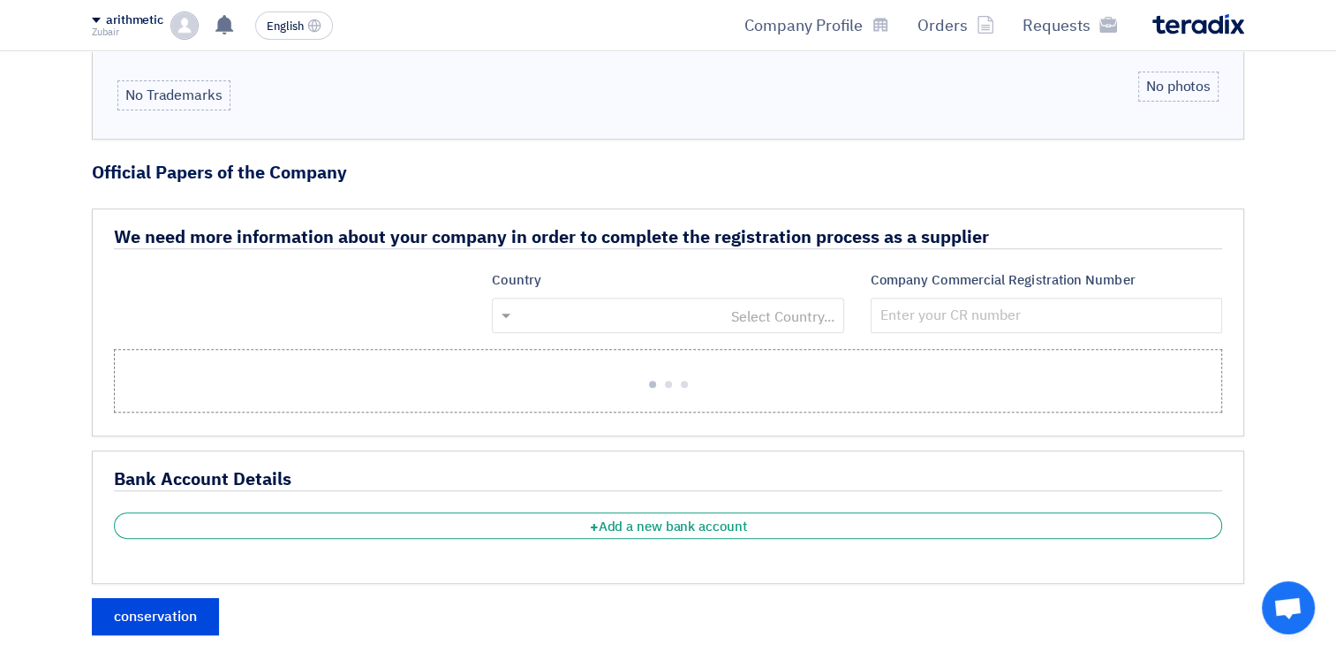
click at [665, 308] on input "text" at bounding box center [677, 316] width 316 height 29
type input "saudi"
click at [806, 344] on span "[GEOGRAPHIC_DATA]" at bounding box center [765, 350] width 139 height 21
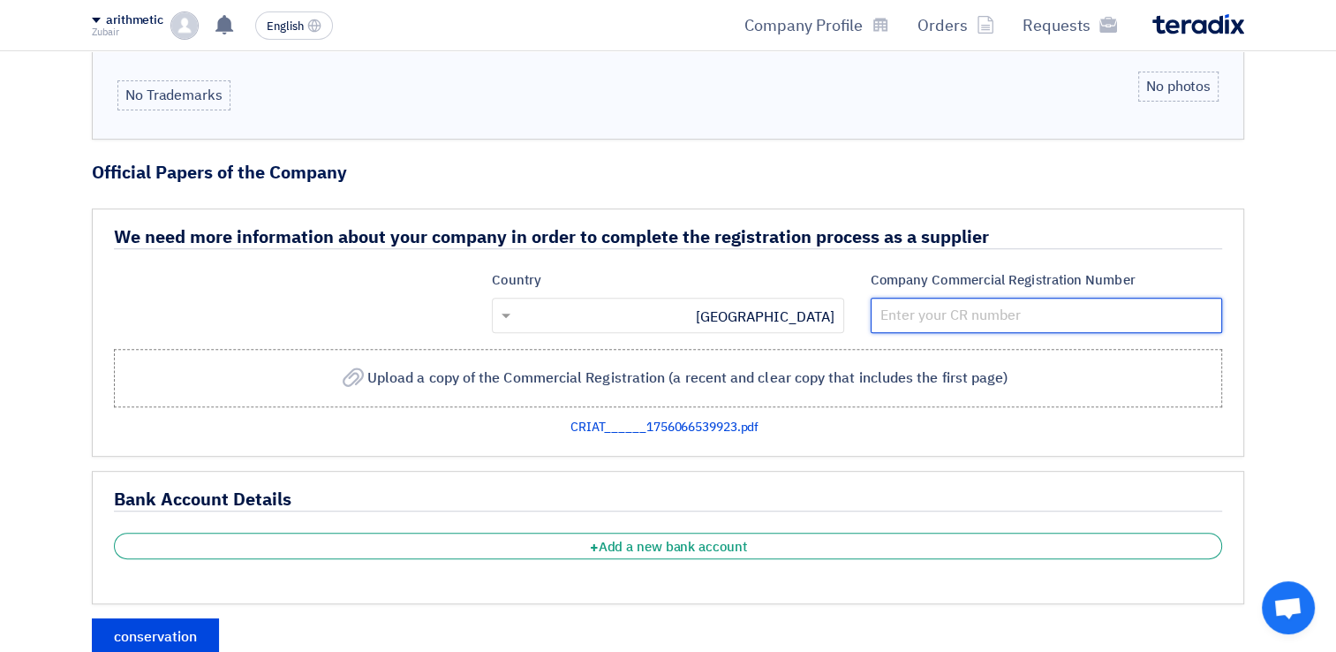
click at [1002, 316] on input "number" at bounding box center [1047, 315] width 352 height 35
paste input "1010919002"
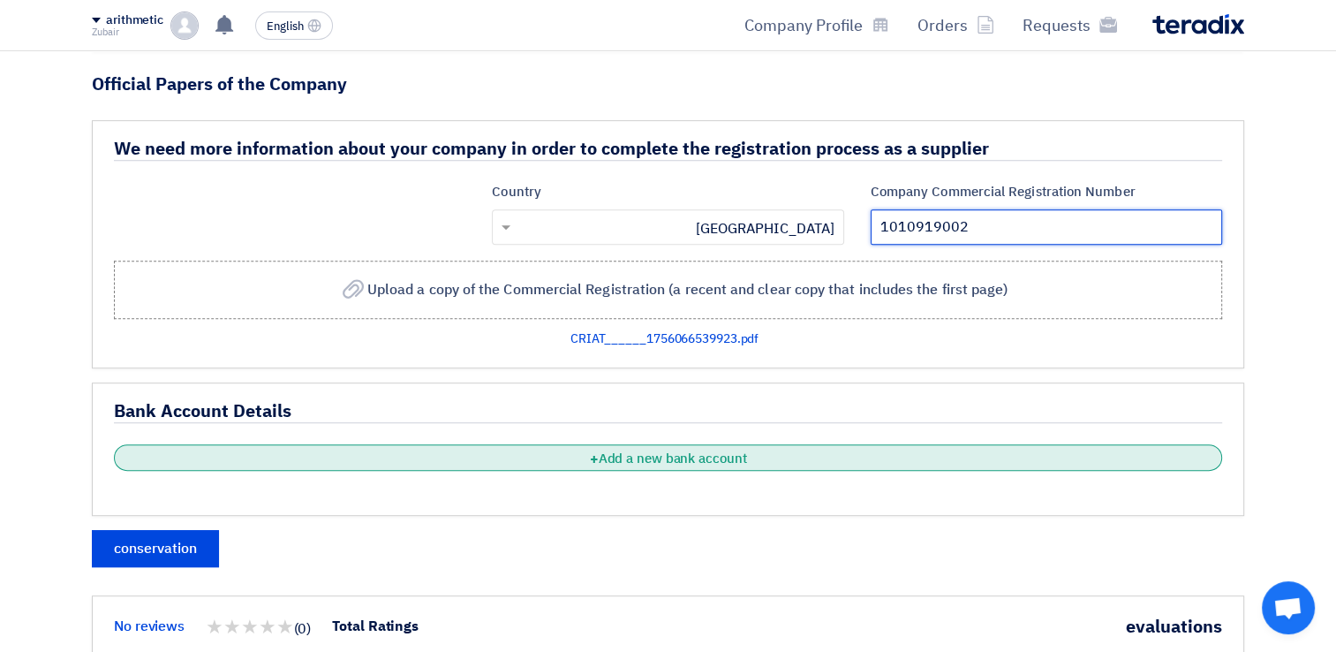
type input "1010919002"
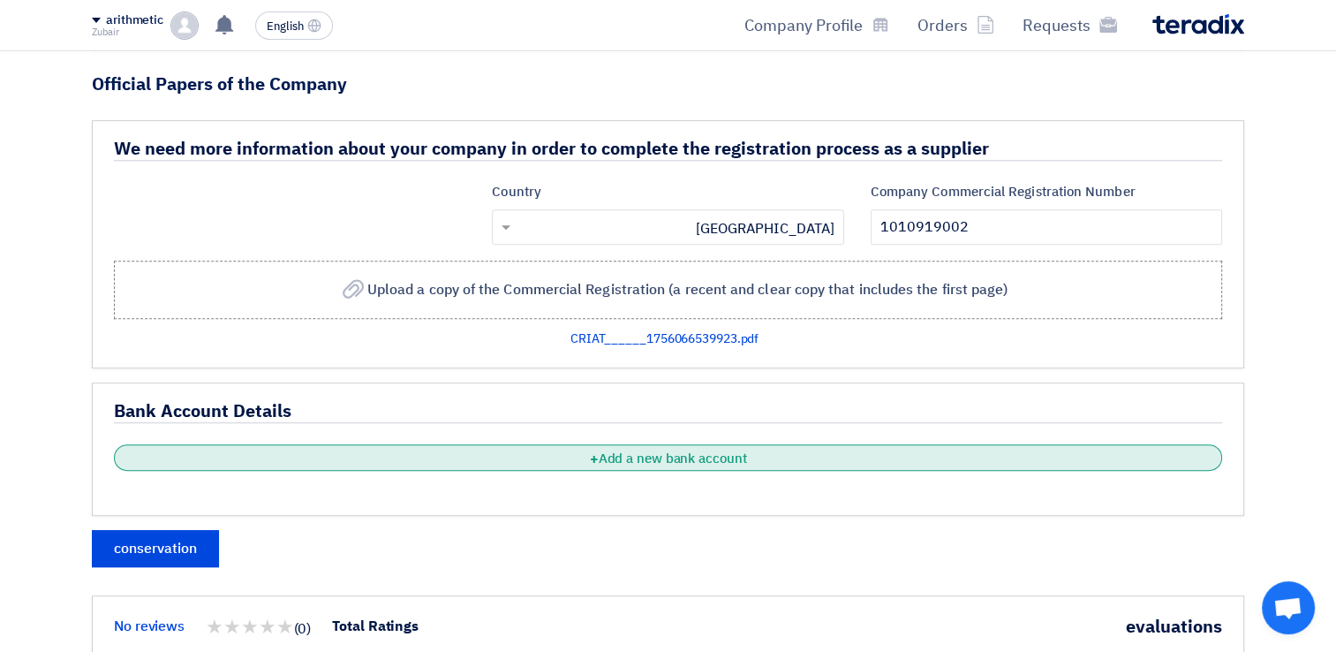
click at [671, 452] on font "Add a new bank account" at bounding box center [673, 458] width 148 height 19
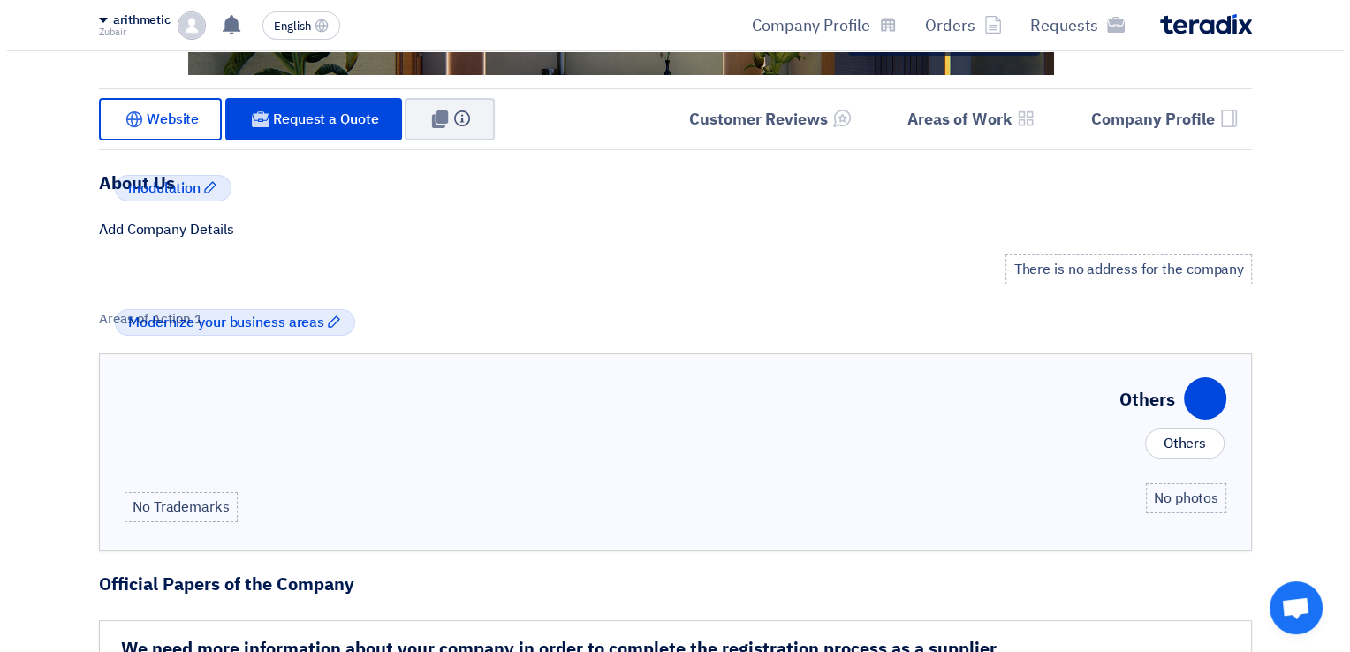
scroll to position [260, 0]
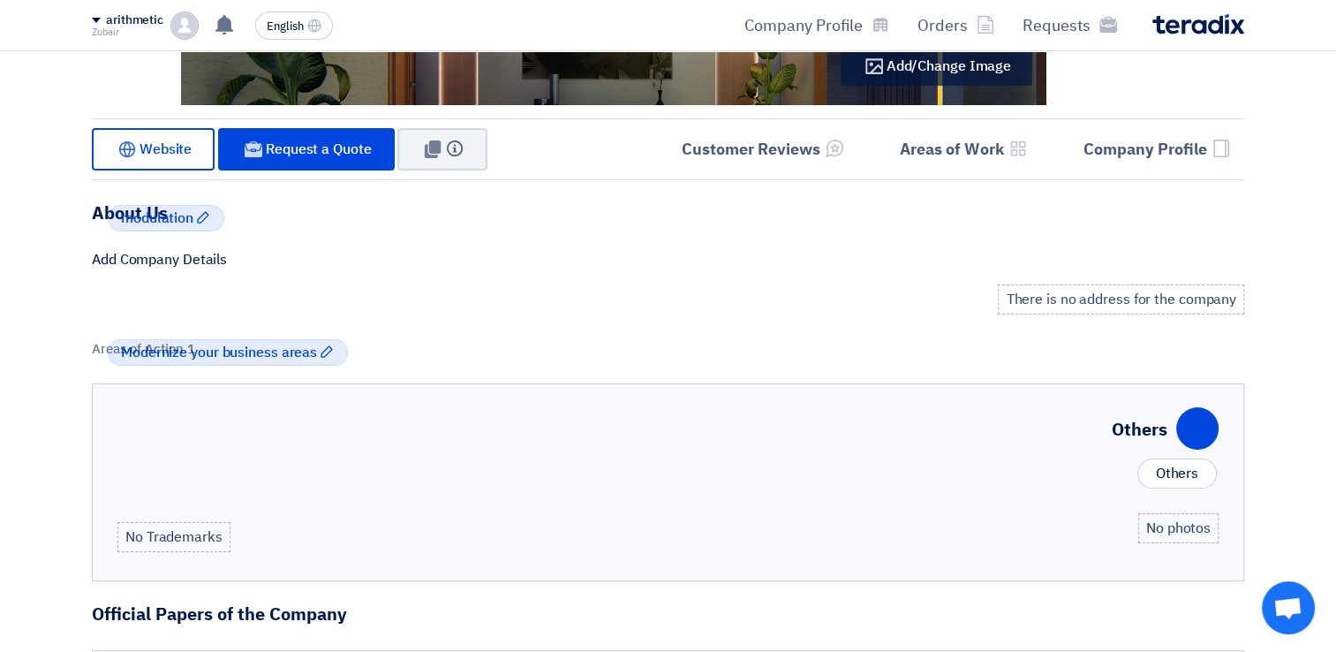
click at [1152, 301] on div "There is no address for the company" at bounding box center [1121, 299] width 246 height 30
click at [153, 212] on span "modulation" at bounding box center [157, 218] width 72 height 21
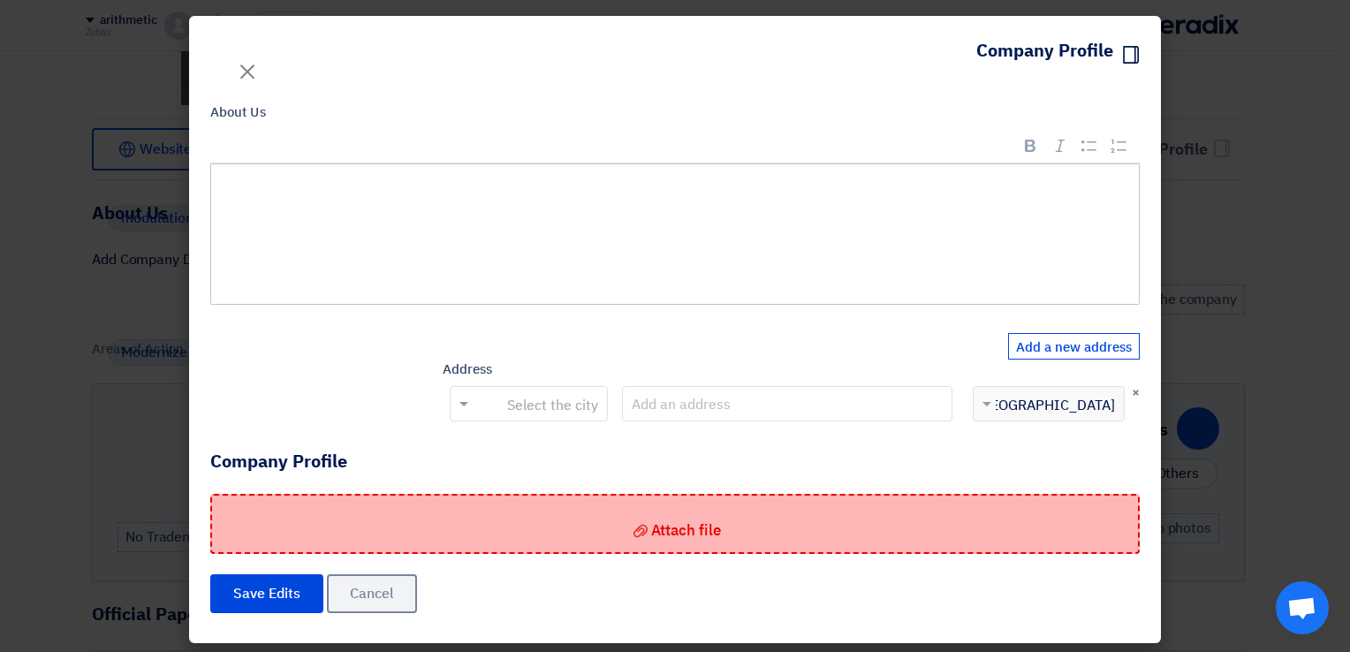
click at [671, 541] on div "Attach file Attach file" at bounding box center [674, 524] width 929 height 60
click at [0, 0] on input "Attach file Attach file" at bounding box center [0, 0] width 0 height 0
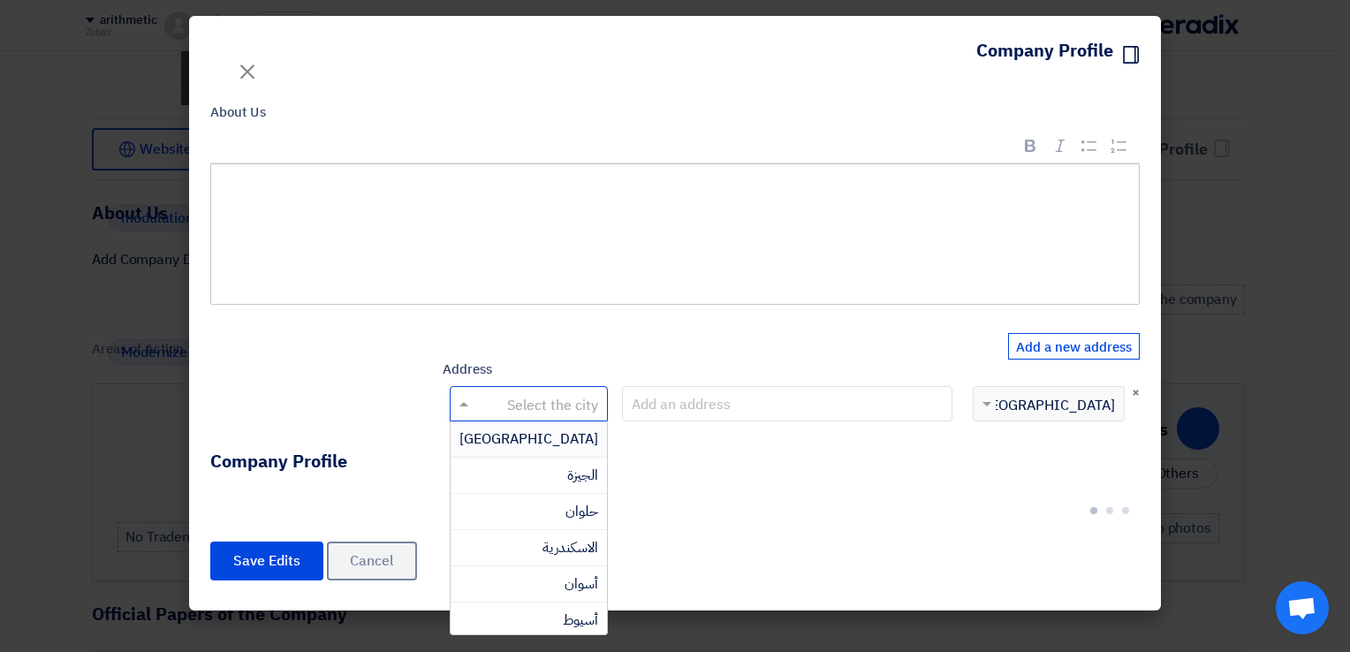
click at [523, 403] on input "text" at bounding box center [538, 405] width 123 height 29
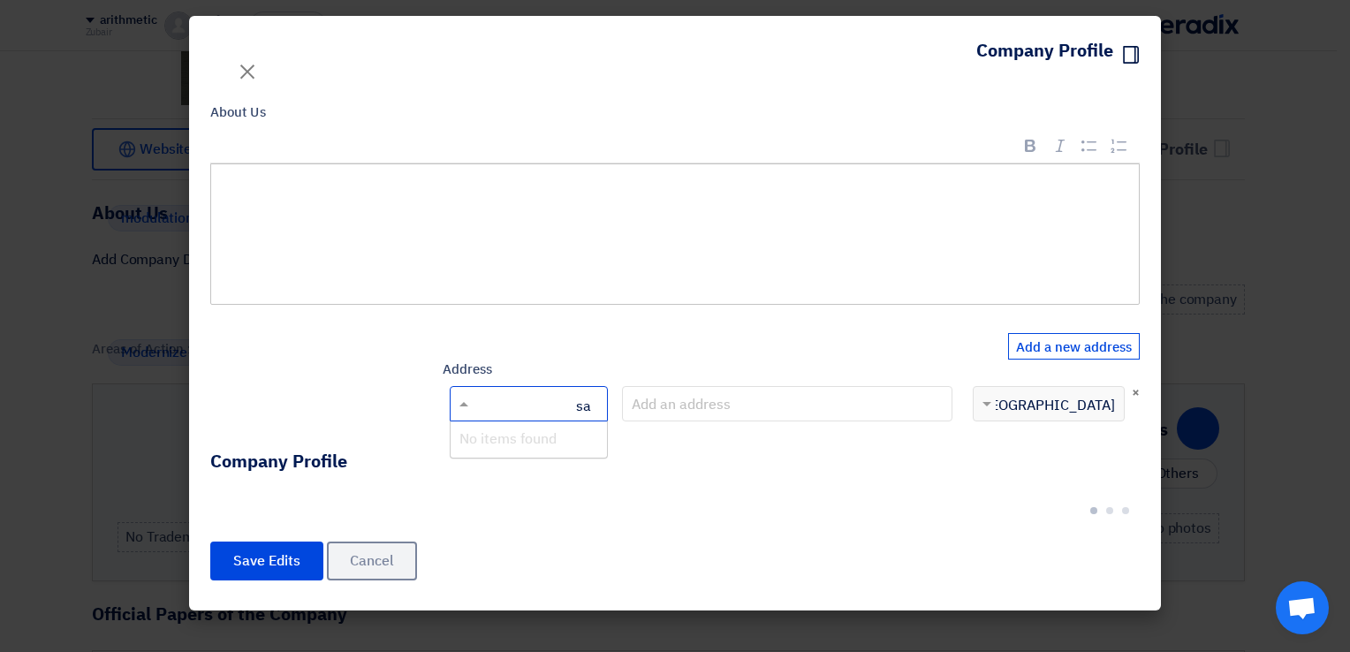
type input "s"
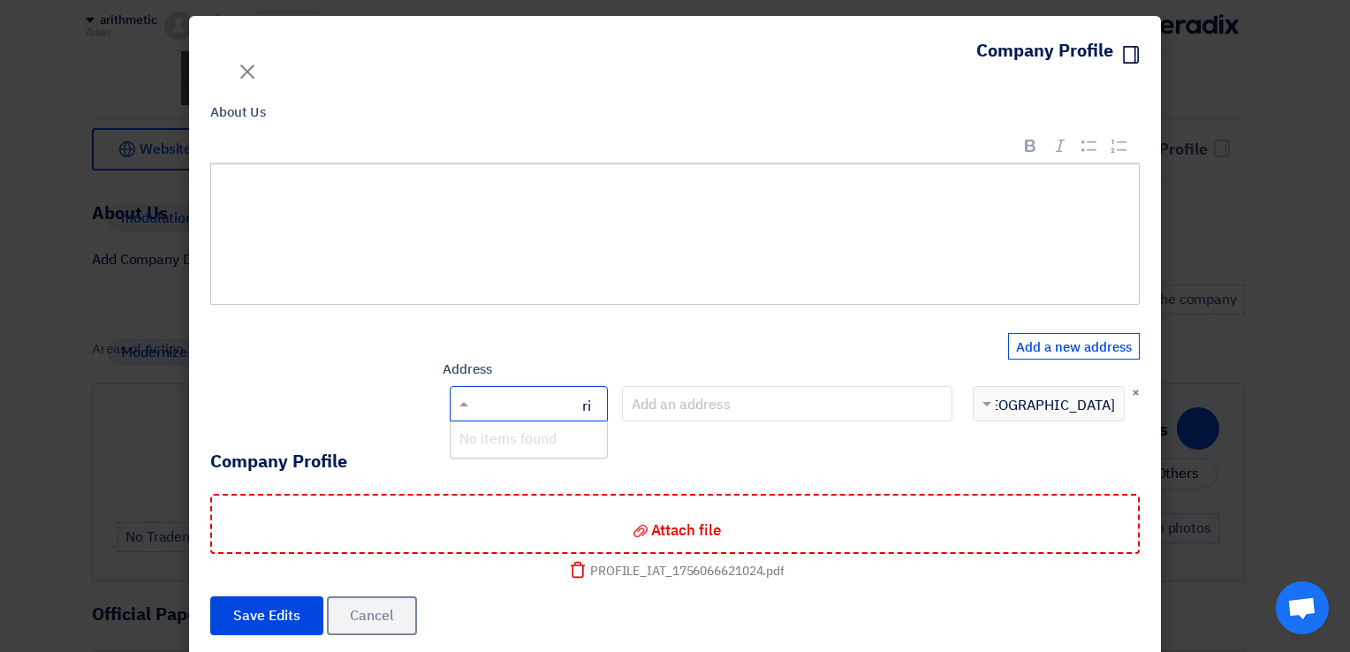
type input "r"
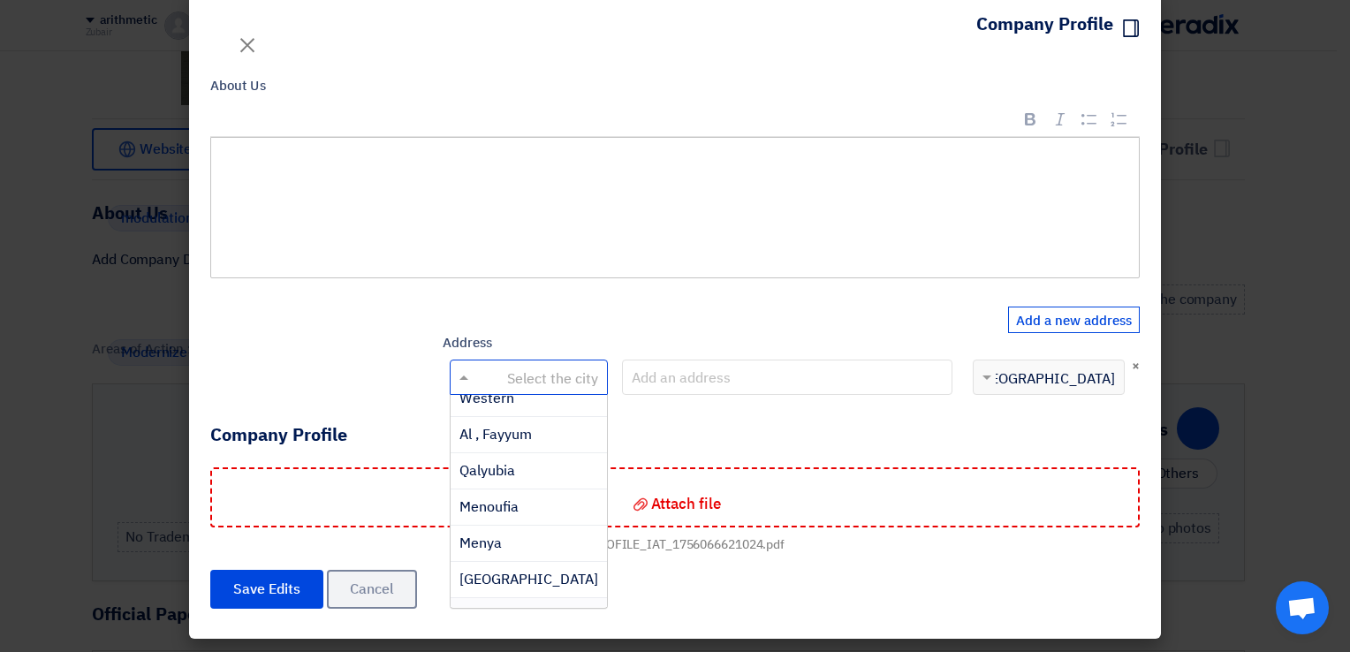
scroll to position [479, 0]
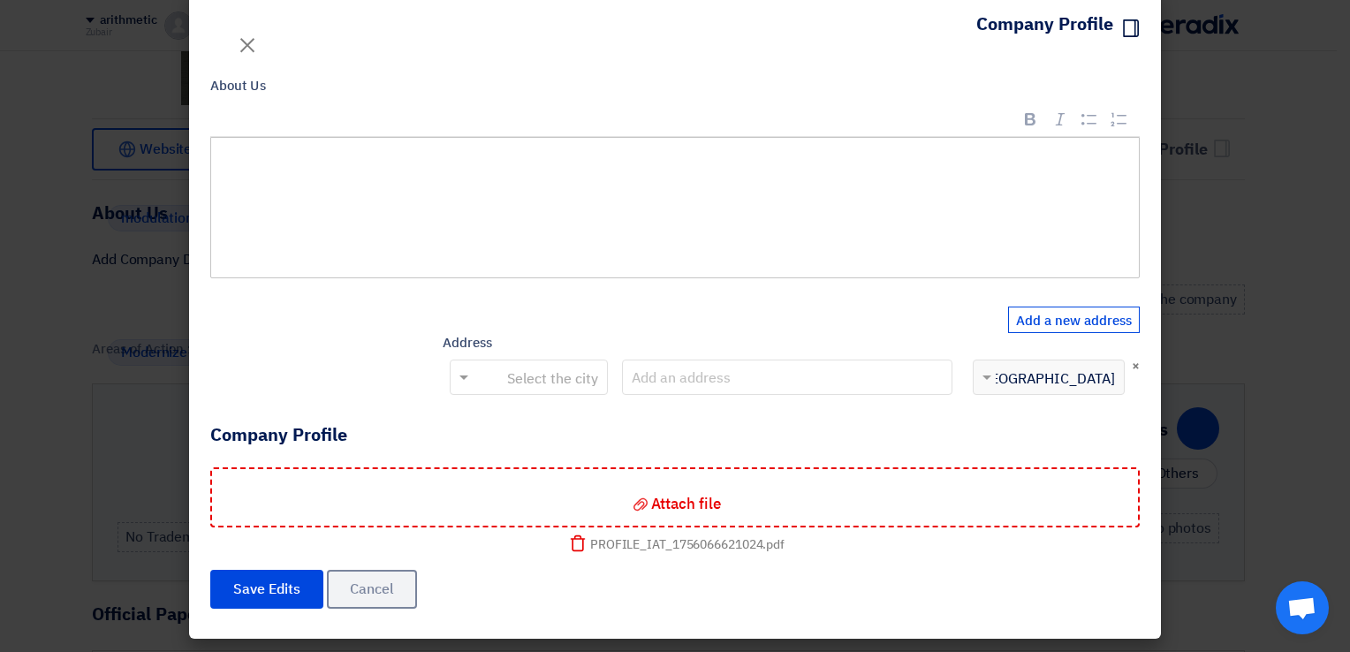
click at [1076, 386] on div "إختر الدولة × [GEOGRAPHIC_DATA]" at bounding box center [1059, 377] width 128 height 21
drag, startPoint x: 1070, startPoint y: 369, endPoint x: 1058, endPoint y: 372, distance: 11.8
click at [1067, 369] on div "إختر الدولة × [GEOGRAPHIC_DATA]" at bounding box center [1059, 377] width 128 height 21
click at [995, 380] on span at bounding box center [984, 377] width 22 height 21
click at [982, 372] on span at bounding box center [984, 377] width 22 height 21
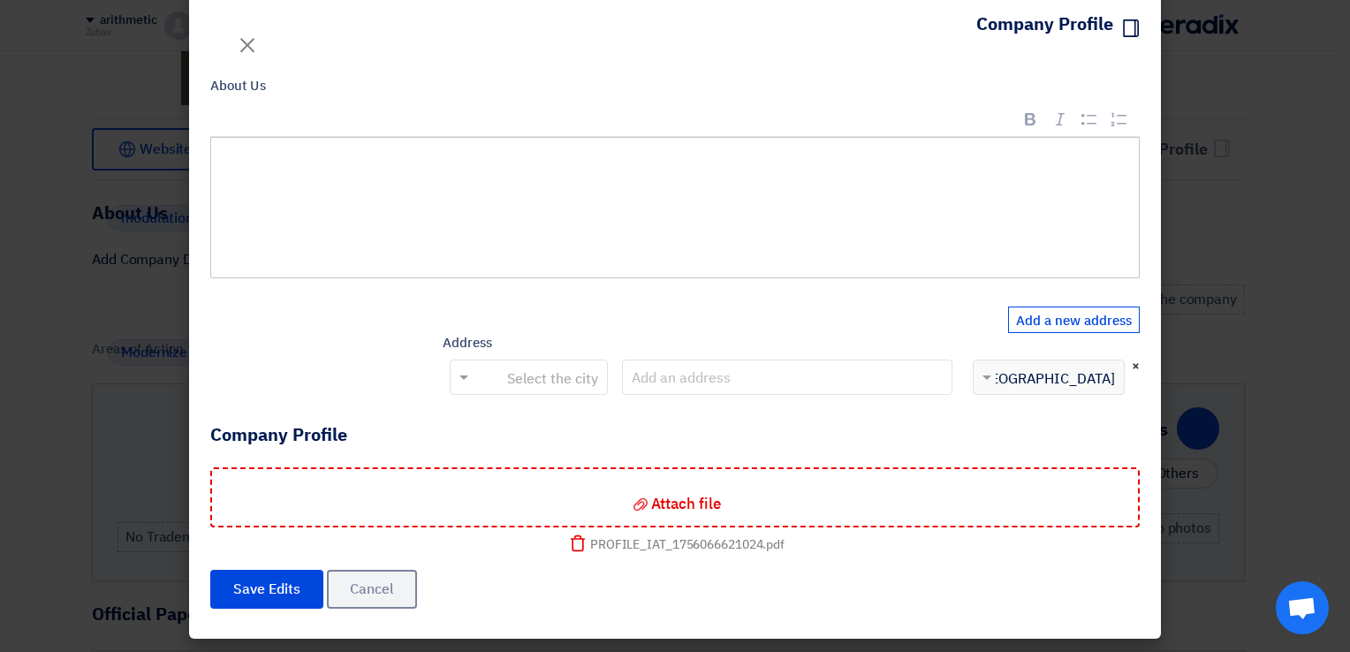
click at [1139, 362] on span "×" at bounding box center [1135, 365] width 8 height 19
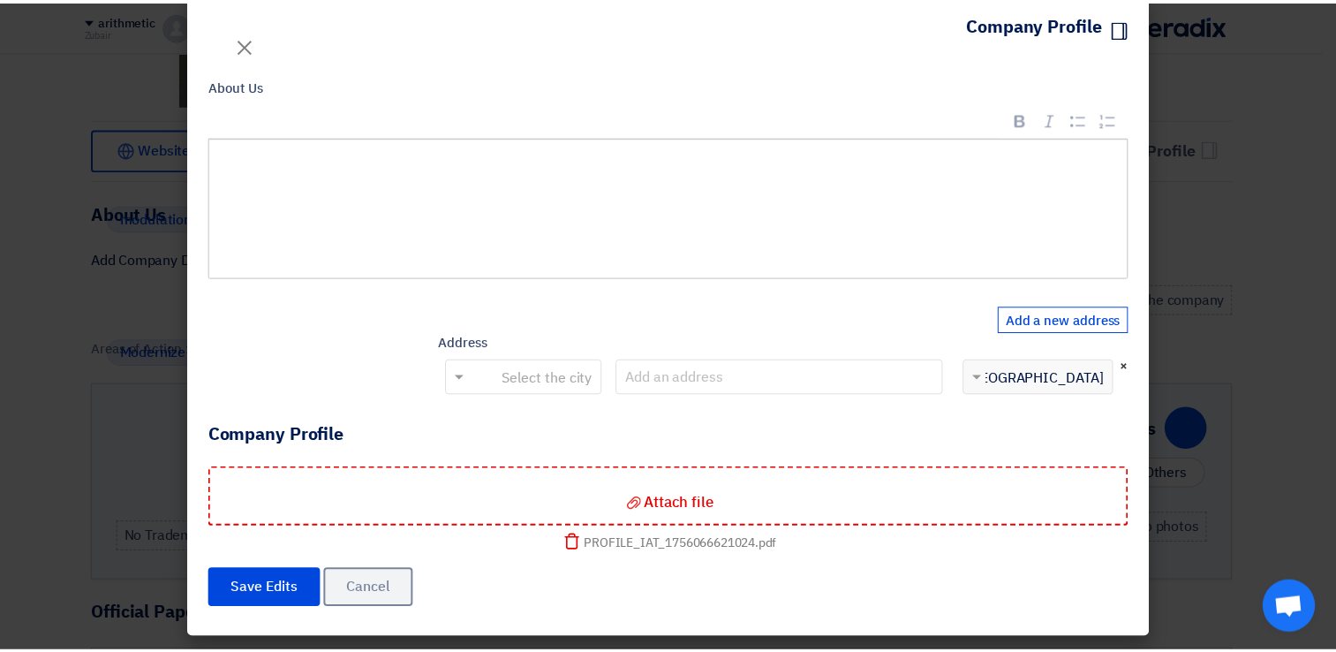
scroll to position [0, 0]
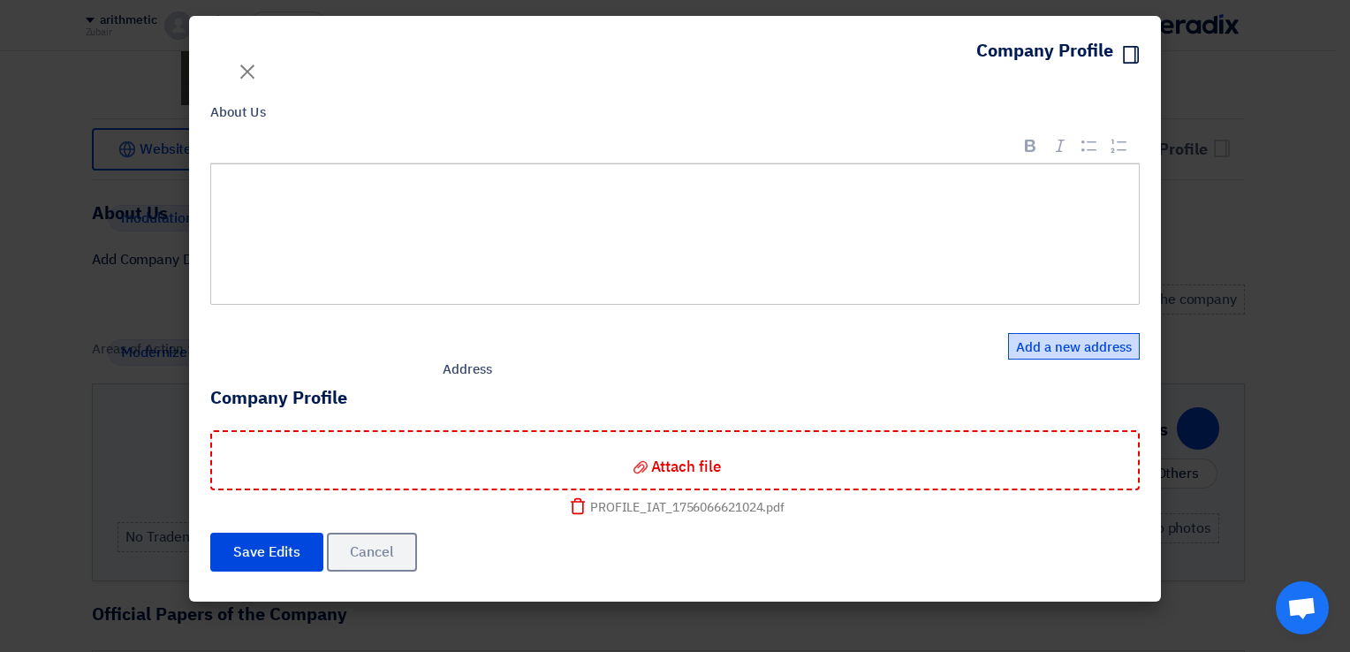
click at [1052, 348] on button "Add a new address" at bounding box center [1074, 346] width 132 height 26
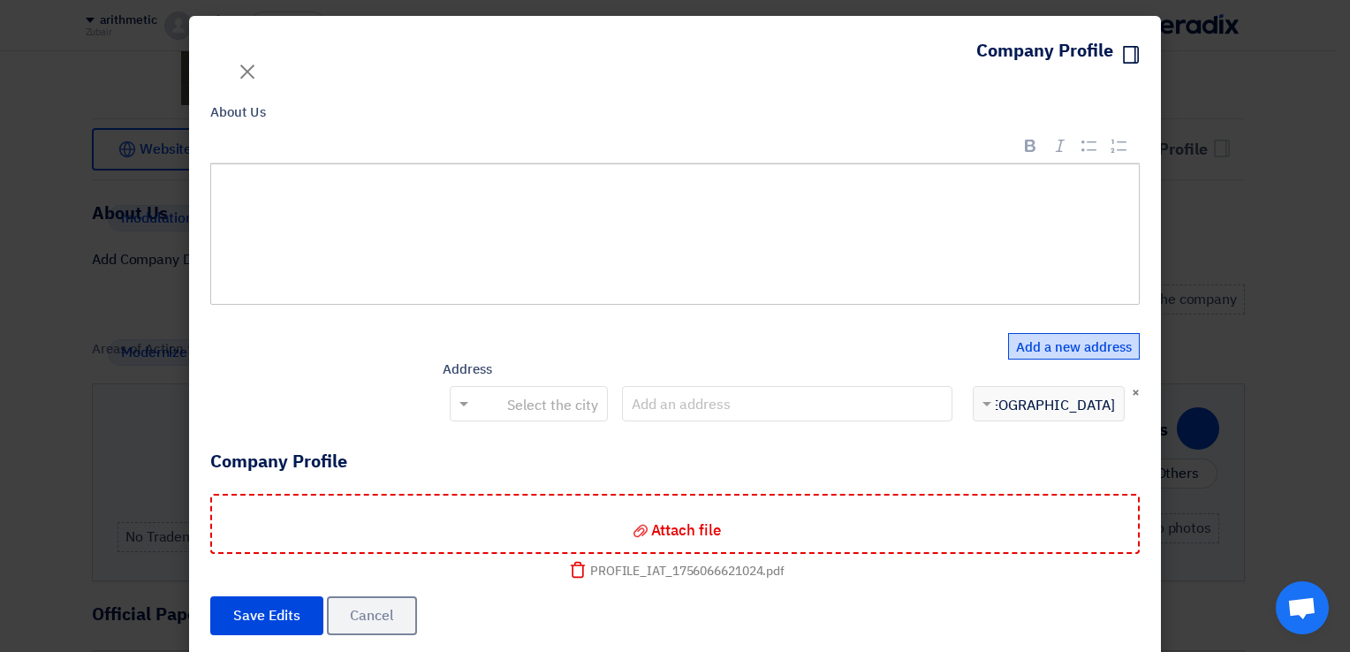
click at [1077, 404] on div "إختر الدولة × [GEOGRAPHIC_DATA]" at bounding box center [1059, 403] width 128 height 21
click at [1003, 402] on div "إختر الدولة × [GEOGRAPHIC_DATA]" at bounding box center [1059, 403] width 128 height 21
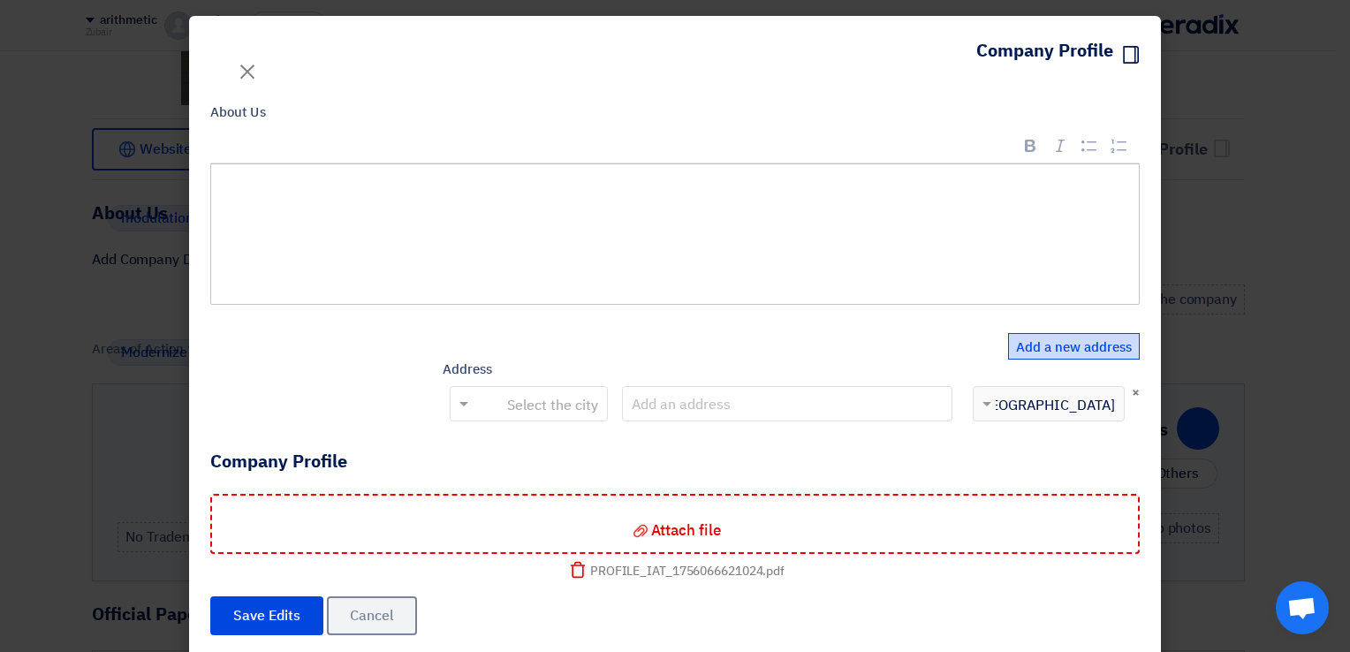
click at [1003, 402] on div "إختر الدولة × [GEOGRAPHIC_DATA]" at bounding box center [1059, 403] width 128 height 21
click at [1134, 344] on button "Add a new address" at bounding box center [1074, 346] width 132 height 26
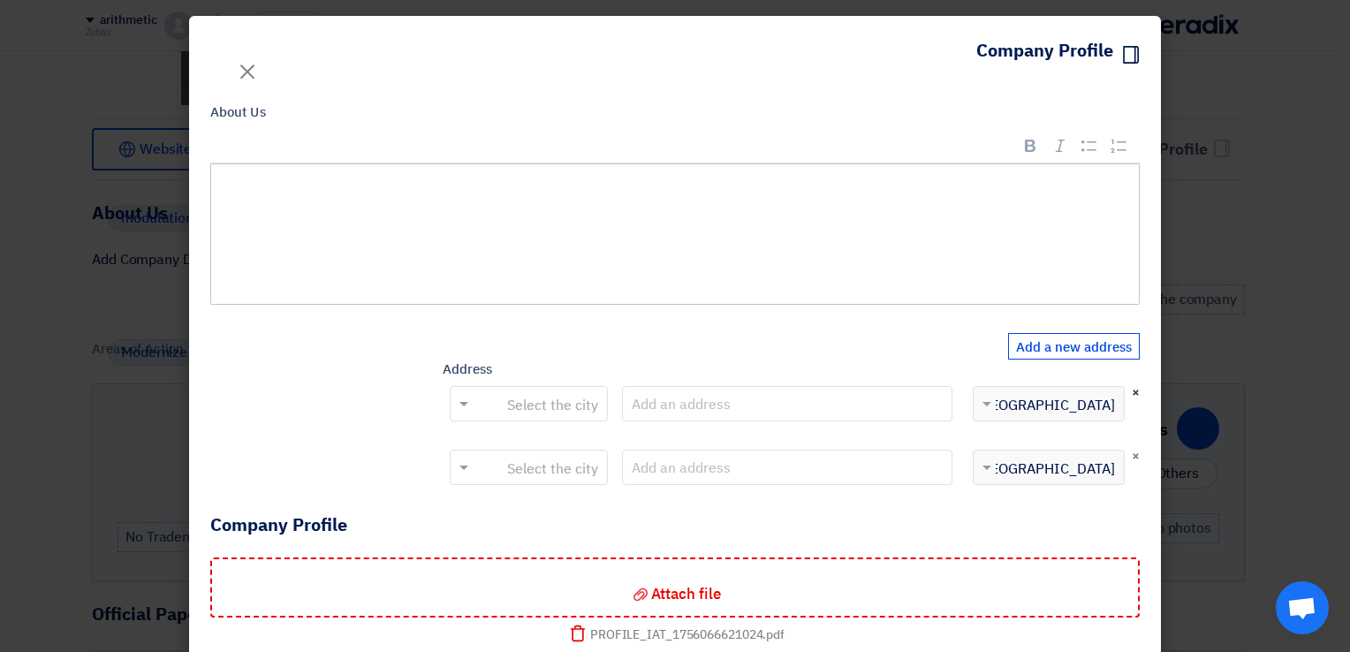
click at [1139, 392] on span "×" at bounding box center [1135, 391] width 8 height 19
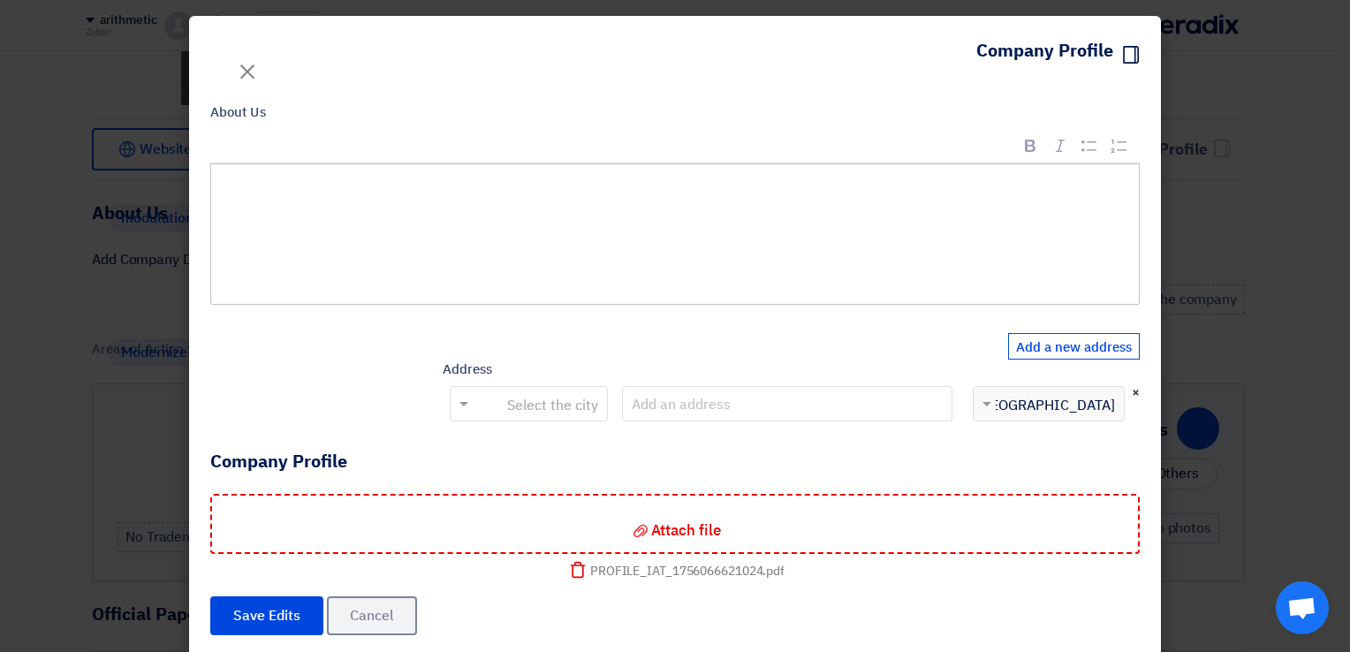
click at [1139, 392] on span "×" at bounding box center [1135, 391] width 8 height 19
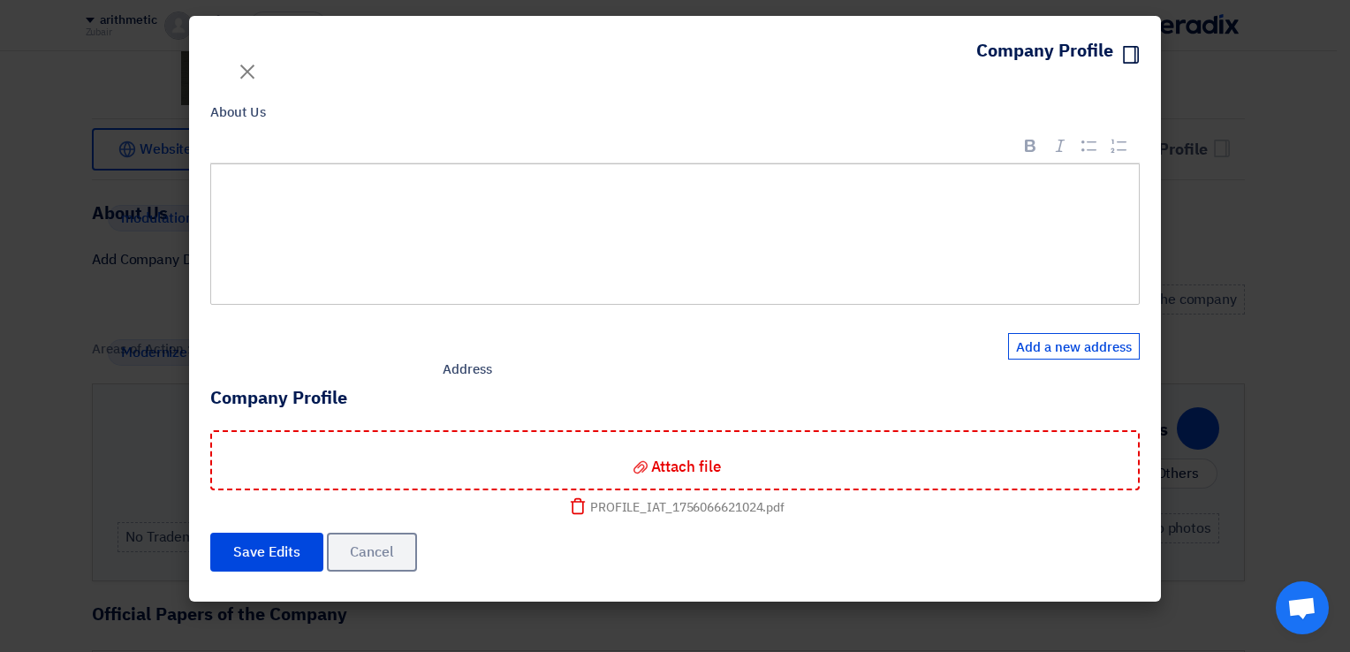
click at [907, 200] on p "Rich Text Editor, main" at bounding box center [680, 189] width 897 height 23
click at [360, 246] on div "Rich Text Editor, main" at bounding box center [674, 233] width 929 height 141
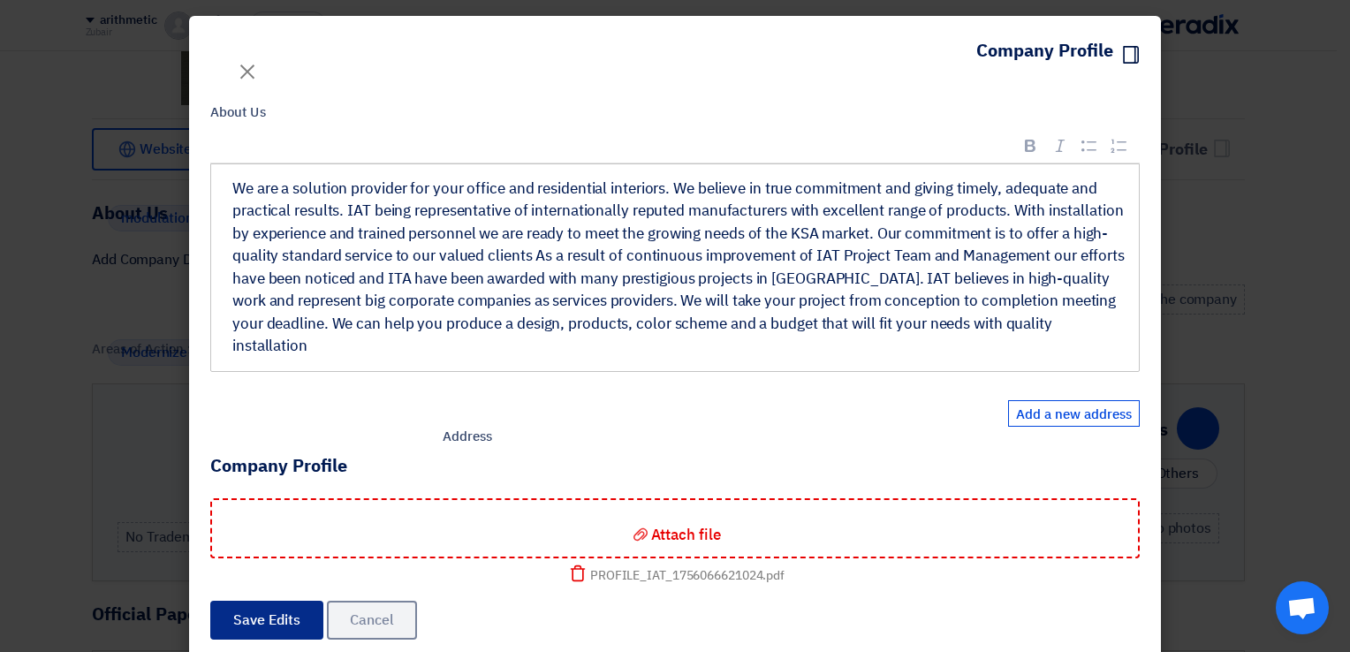
click at [279, 601] on button "Save Edits" at bounding box center [266, 620] width 113 height 39
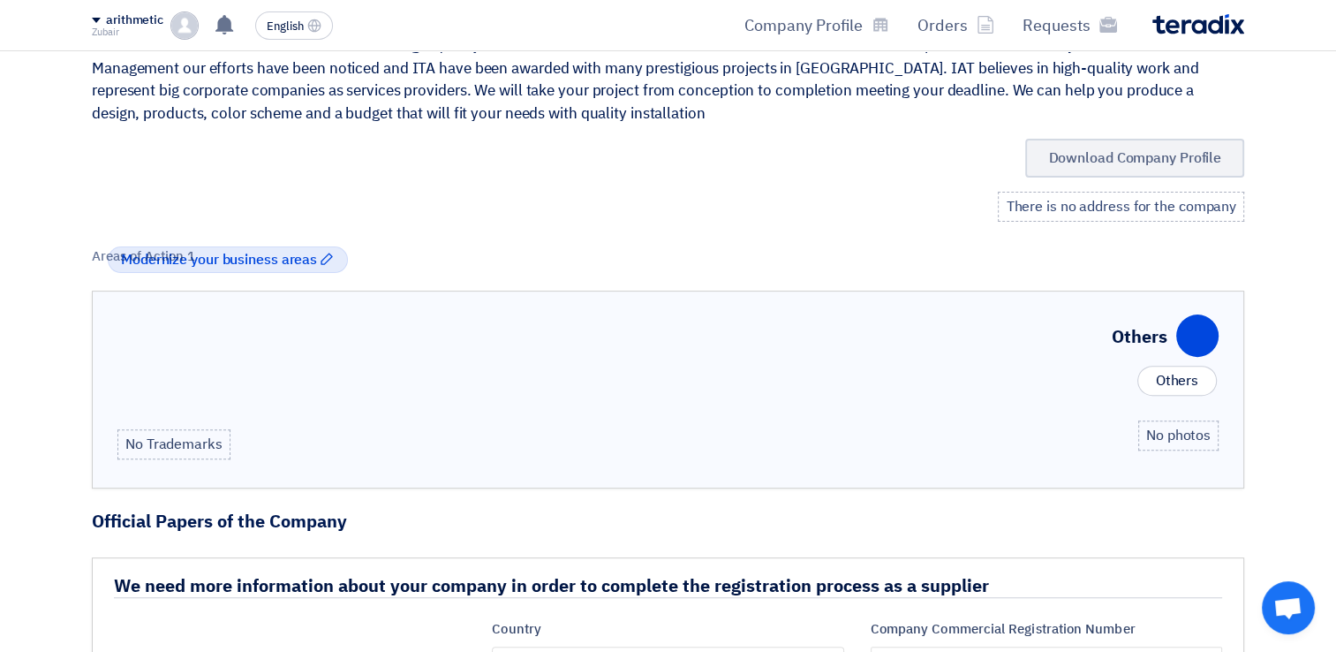
scroll to position [525, 0]
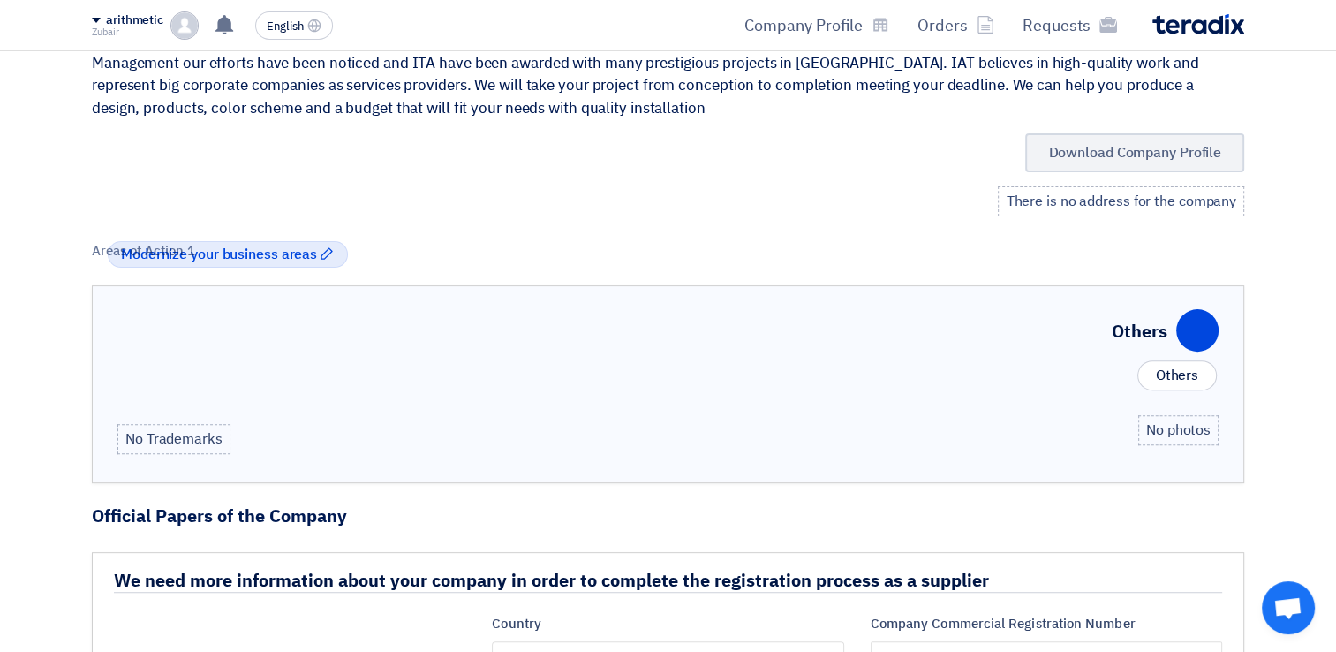
click at [1087, 197] on div "There is no address for the company" at bounding box center [1121, 201] width 246 height 30
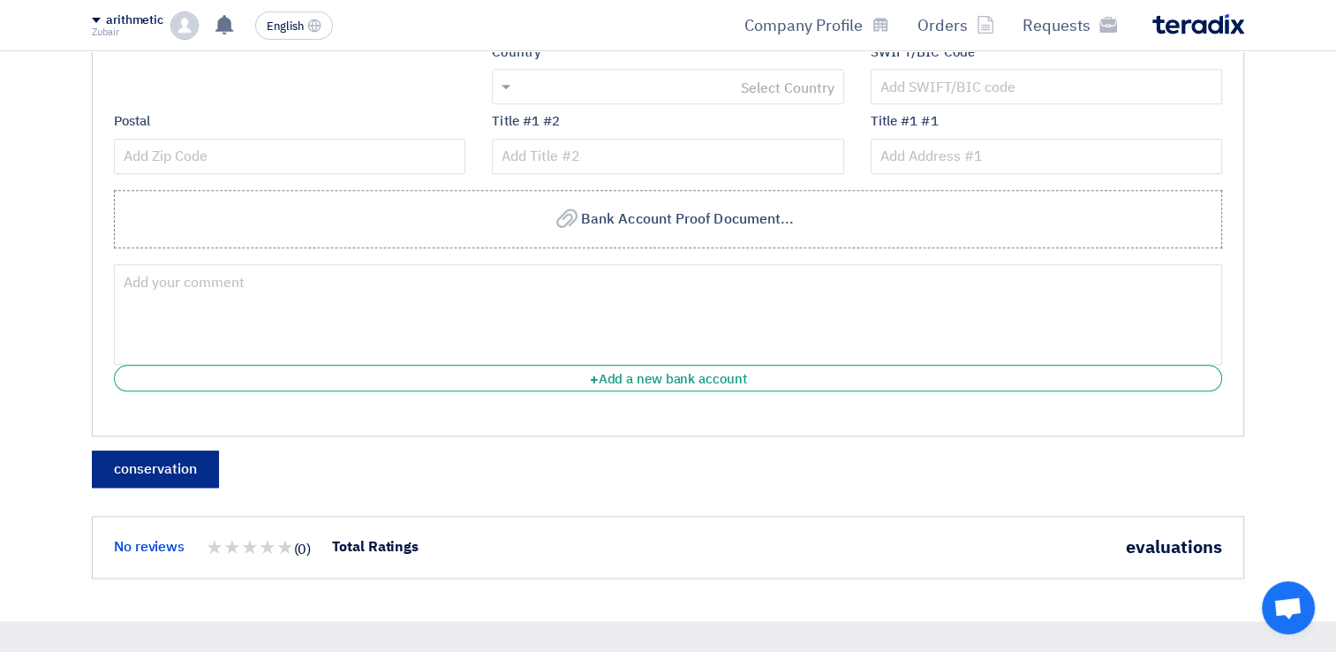
scroll to position [1673, 0]
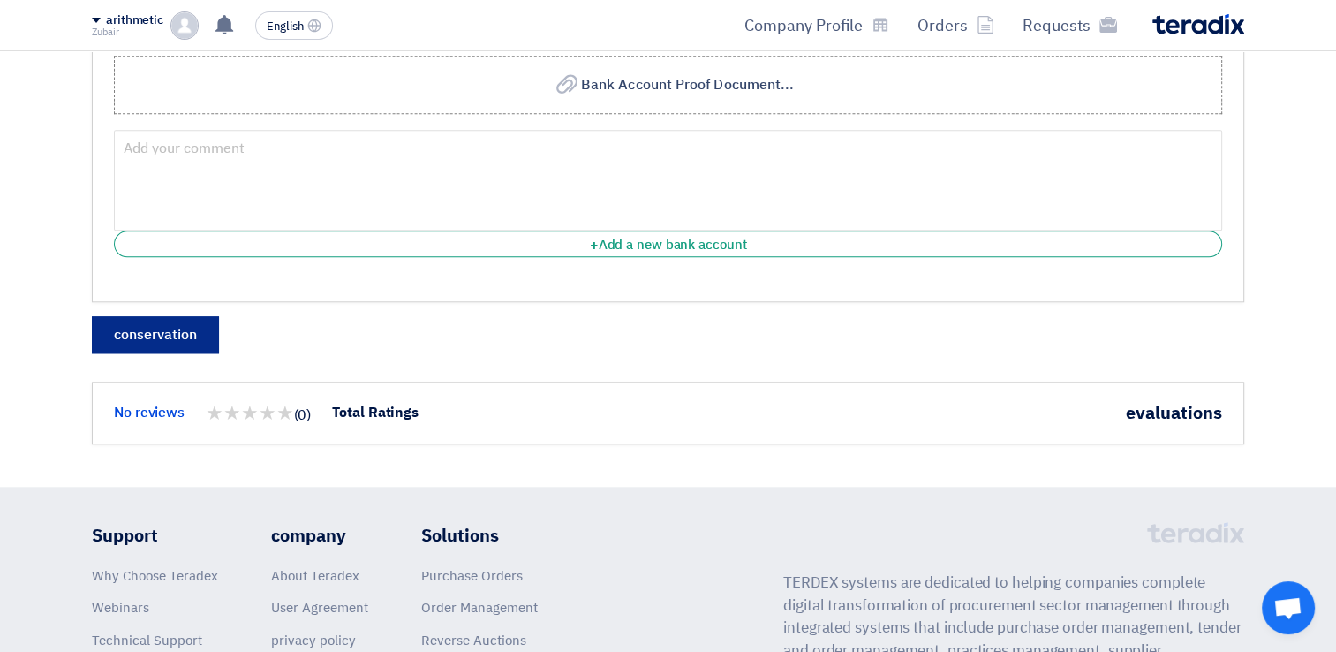
click at [171, 330] on button "conservation" at bounding box center [155, 334] width 127 height 37
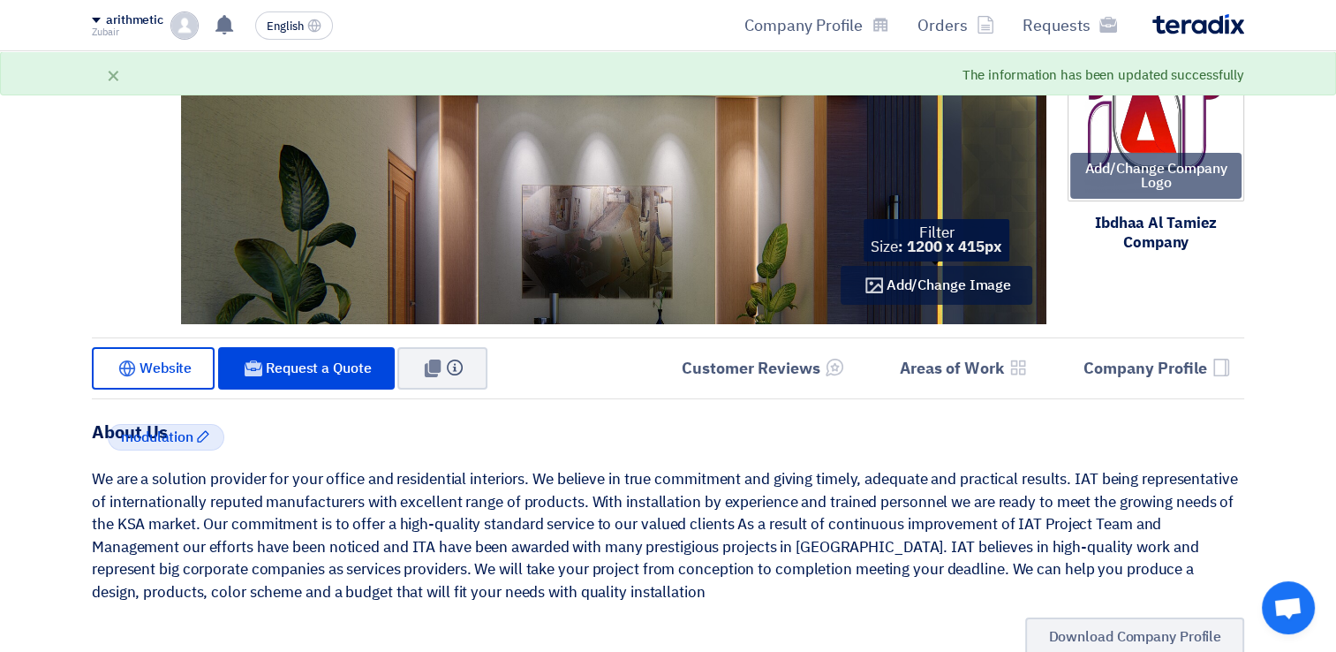
scroll to position [0, 0]
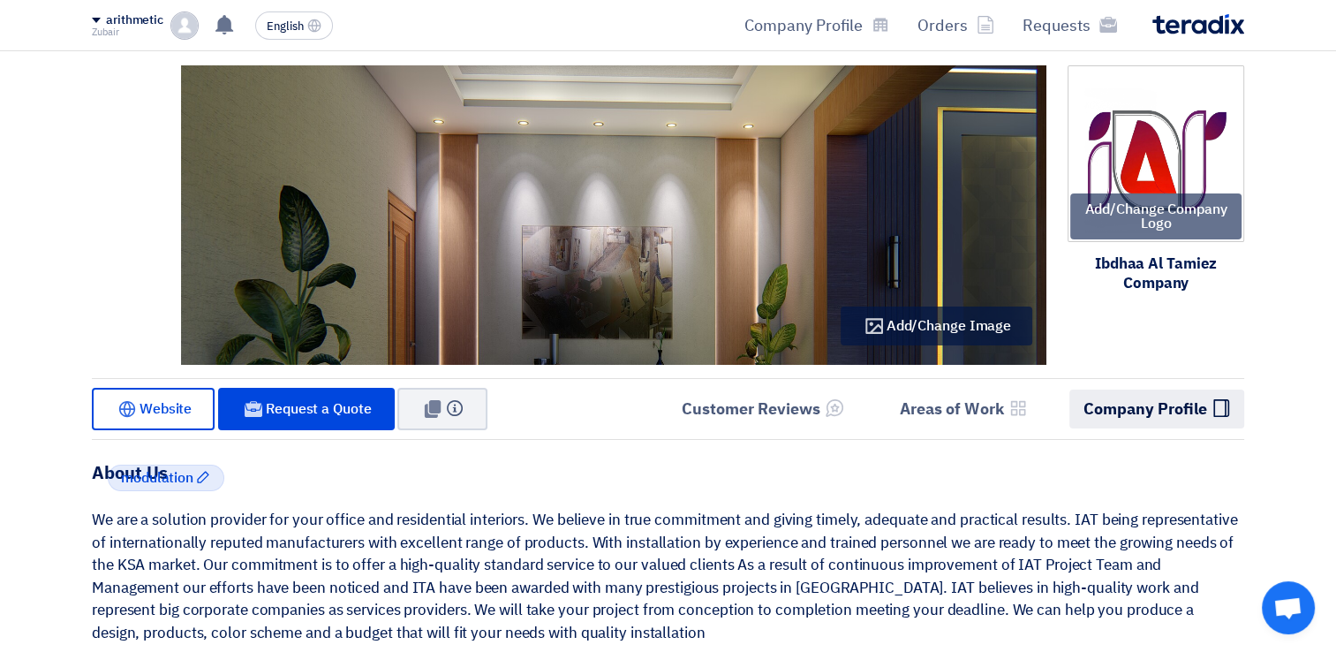
click at [1198, 406] on h5 "Company Profile" at bounding box center [1146, 408] width 124 height 20
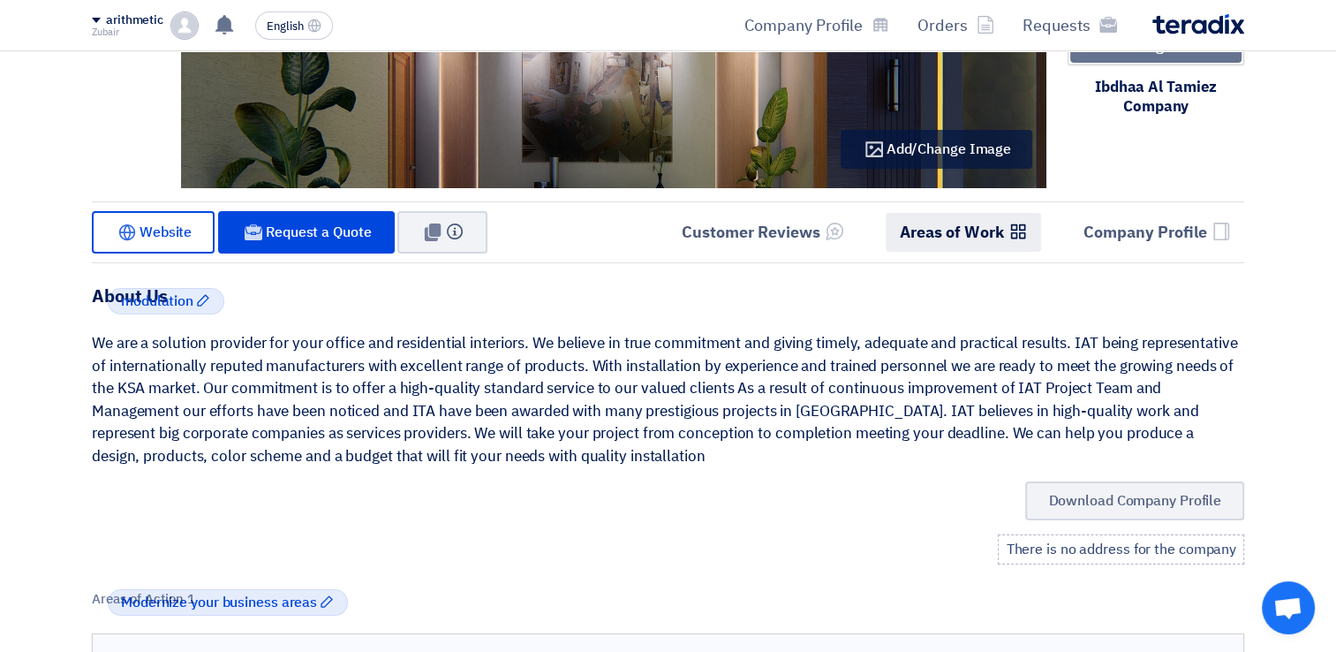
click at [964, 236] on h5 "Areas of Work" at bounding box center [952, 232] width 104 height 20
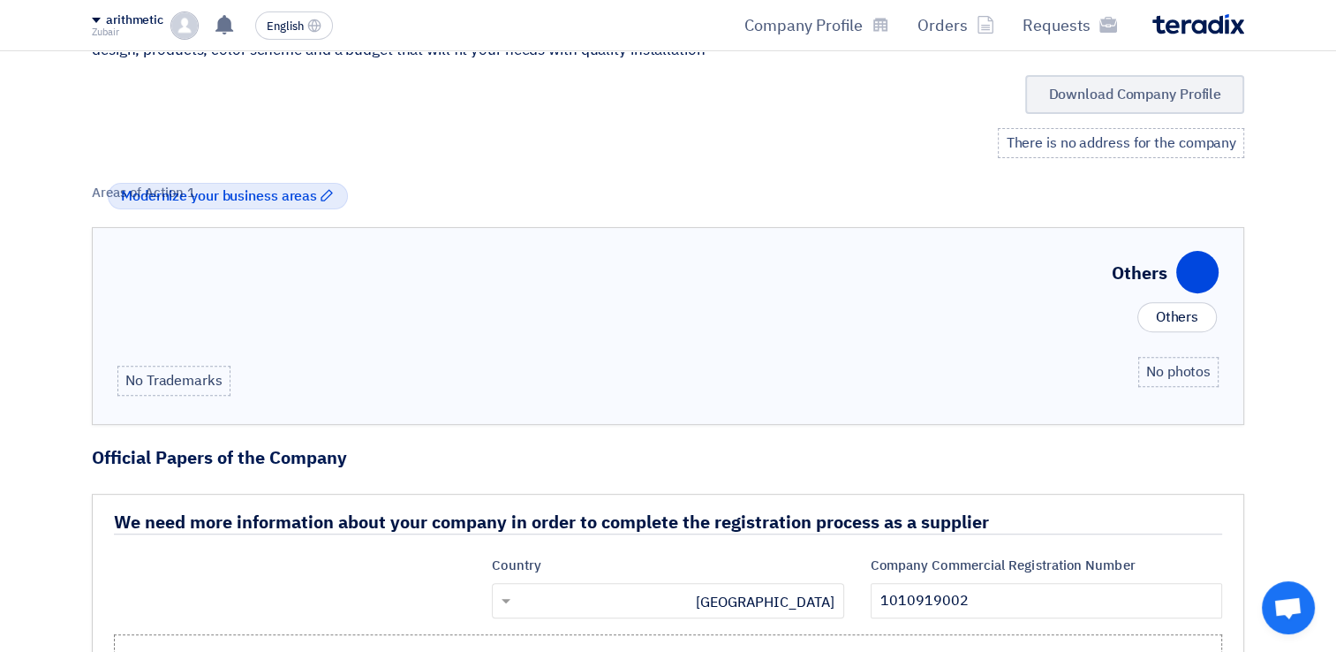
scroll to position [168, 0]
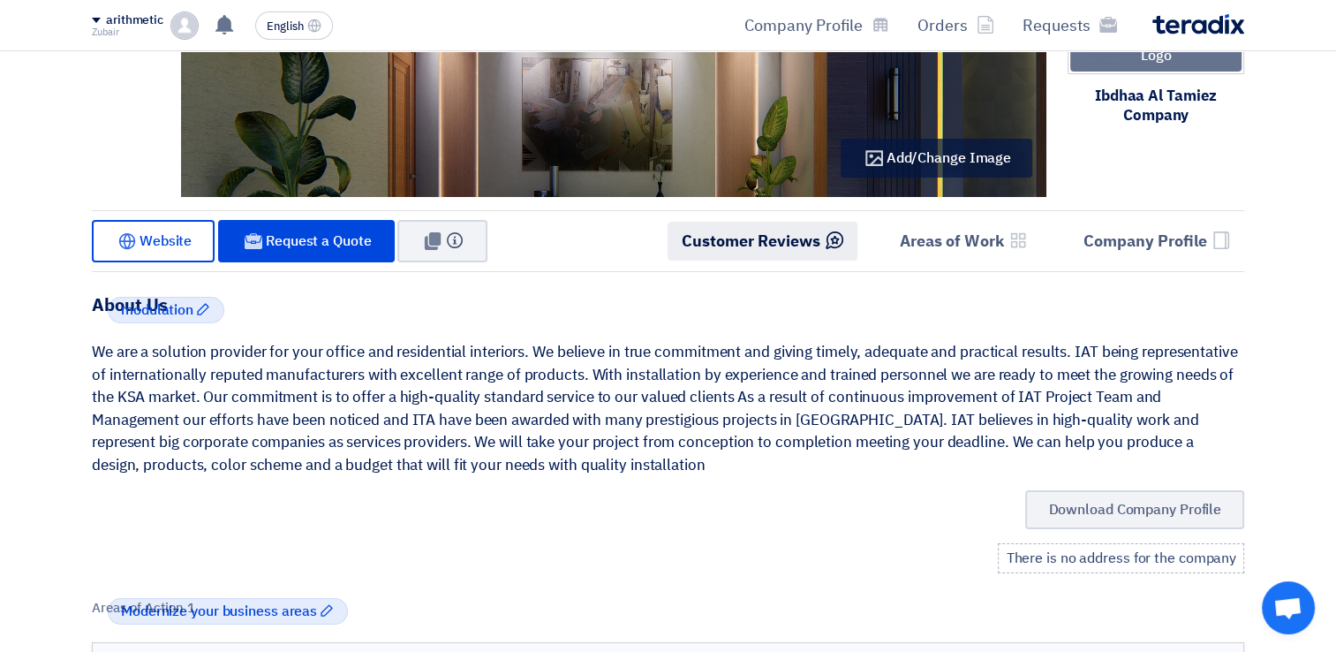
click at [756, 242] on h5 "Customer Reviews" at bounding box center [751, 241] width 139 height 20
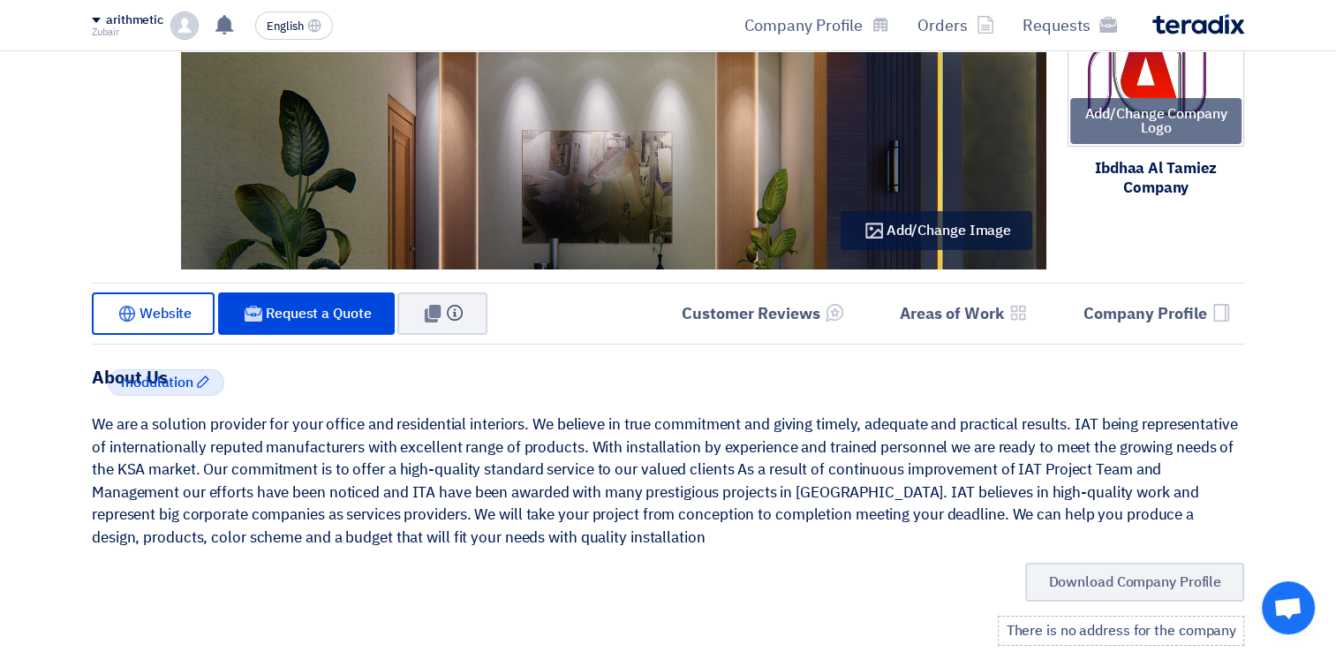
scroll to position [0, 0]
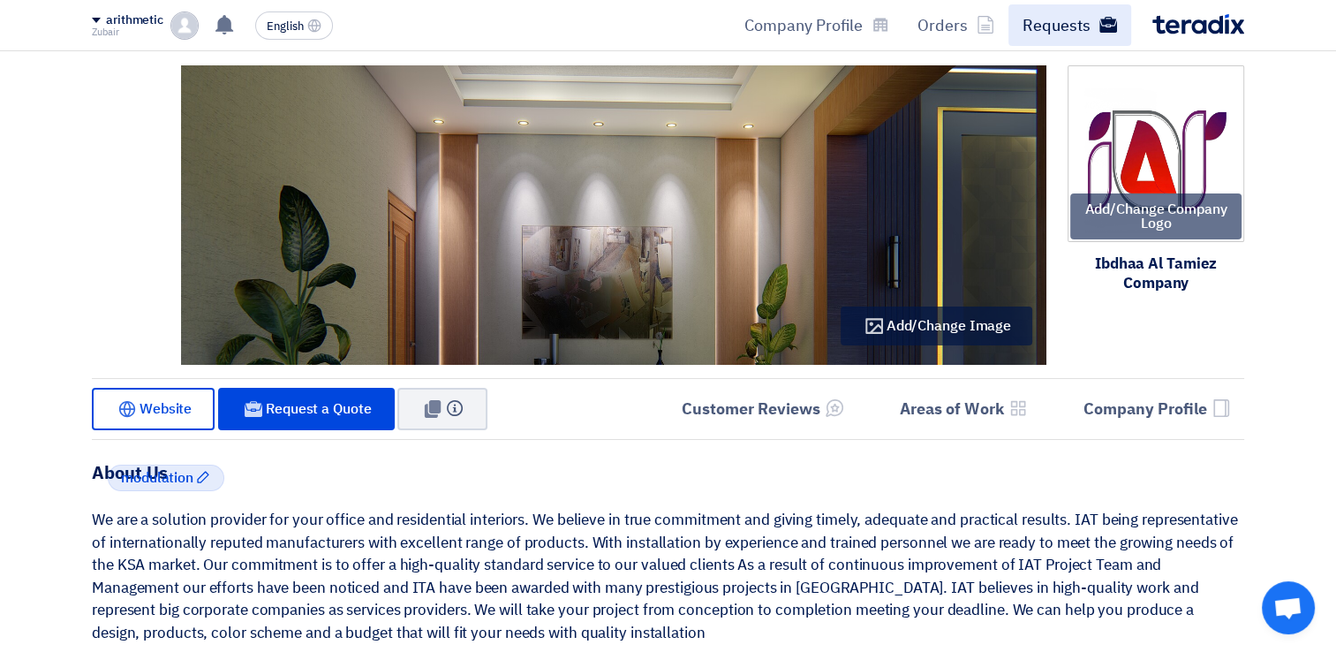
click at [1036, 13] on font "Requests" at bounding box center [1057, 25] width 68 height 24
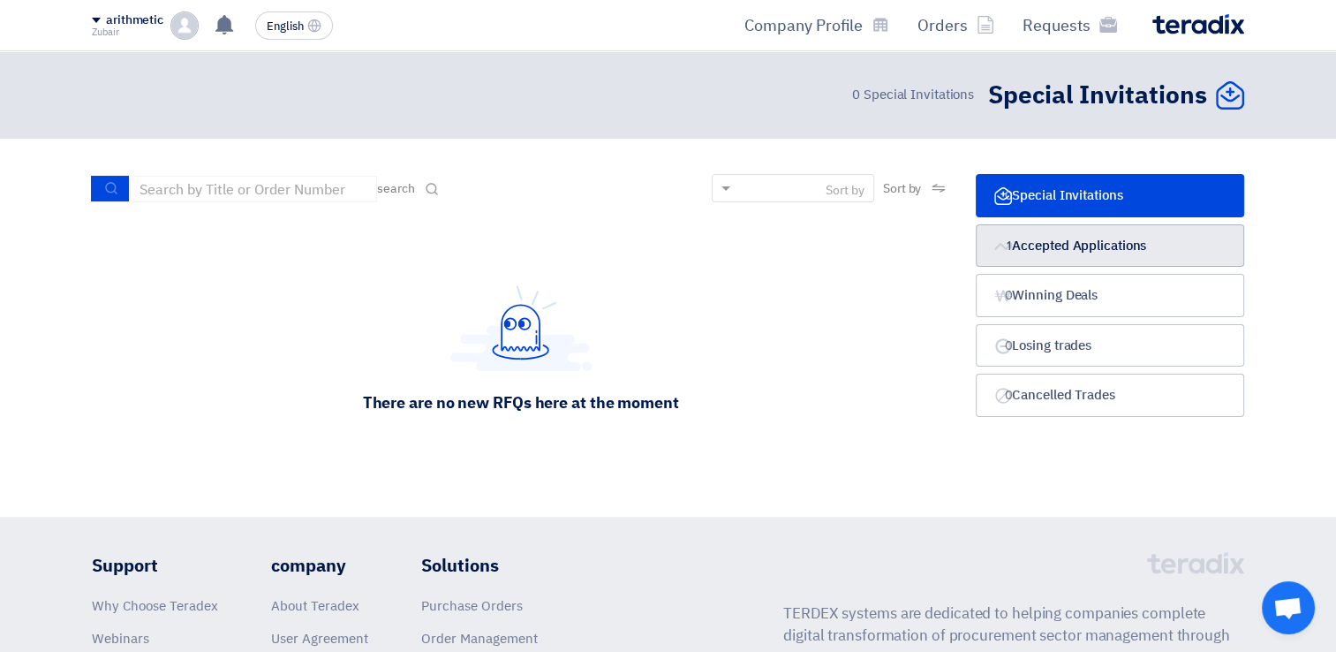
click at [1055, 242] on font "Accepted Applications" at bounding box center [1079, 245] width 134 height 19
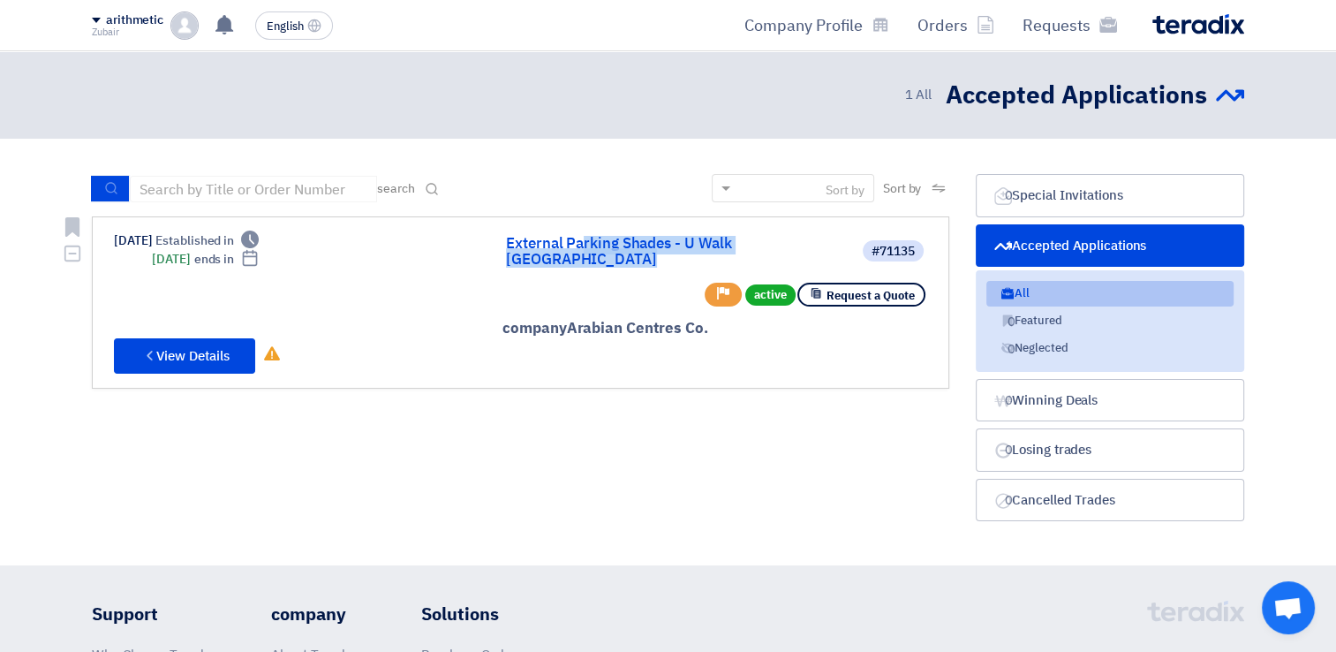
drag, startPoint x: 484, startPoint y: 245, endPoint x: 800, endPoint y: 253, distance: 316.3
click at [800, 253] on div "#71135 External Parking Shades - U Walk [GEOGRAPHIC_DATA] Request a Quote activ…" at bounding box center [520, 302] width 813 height 142
copy link "External Parking Shades - U Walk [GEOGRAPHIC_DATA]"
click at [735, 458] on div "Sort by Sort by search مجال الطلب مسؤول المشتريات نوع الطلب" at bounding box center [521, 352] width 884 height 356
drag, startPoint x: 490, startPoint y: 314, endPoint x: 706, endPoint y: 321, distance: 215.6
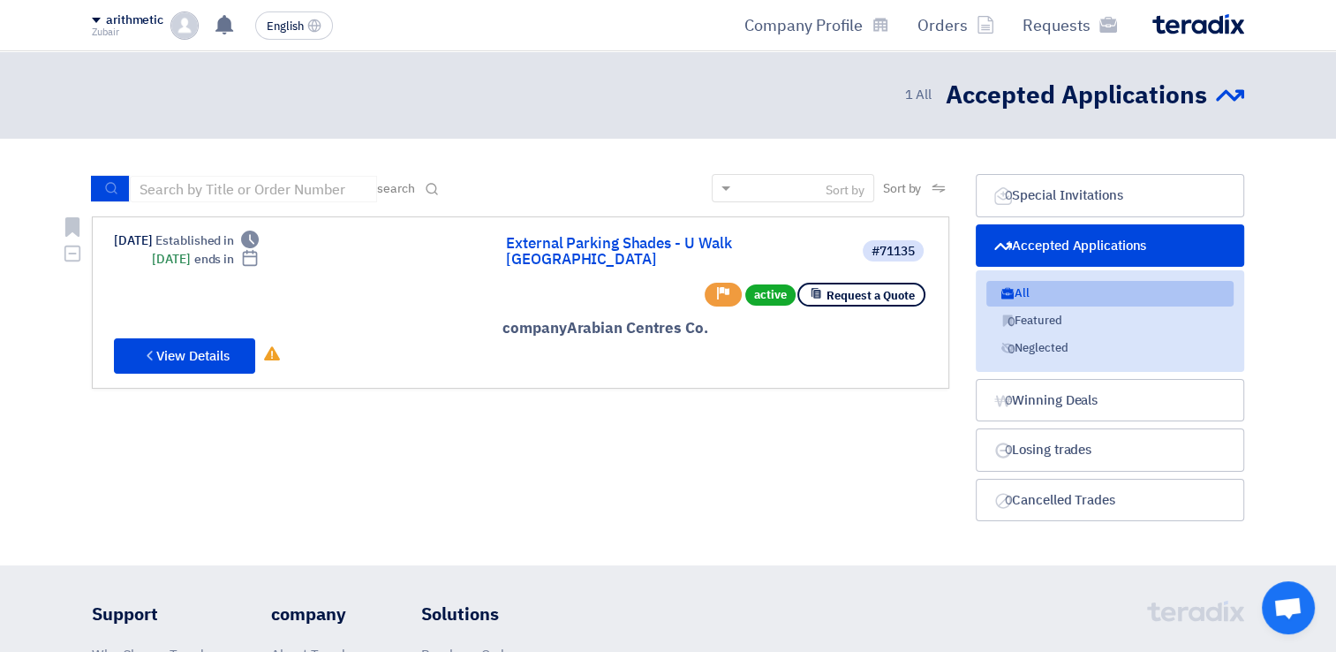
click at [706, 321] on div "#71135 External Parking Shades - U Walk [GEOGRAPHIC_DATA] Request a Quote activ…" at bounding box center [520, 302] width 813 height 142
click at [633, 445] on div "Sort by Sort by search مجال الطلب مسؤول المشتريات نوع الطلب" at bounding box center [521, 352] width 884 height 356
click at [151, 351] on button "Check details View Details" at bounding box center [184, 355] width 141 height 35
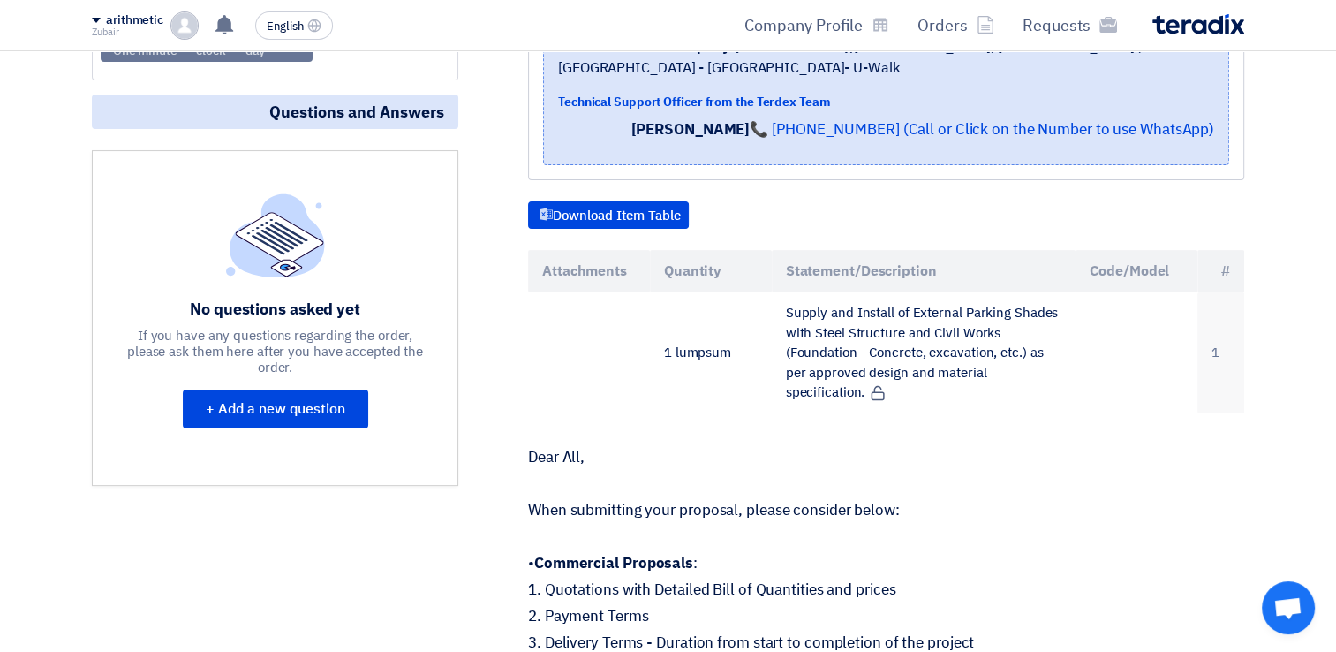
scroll to position [353, 0]
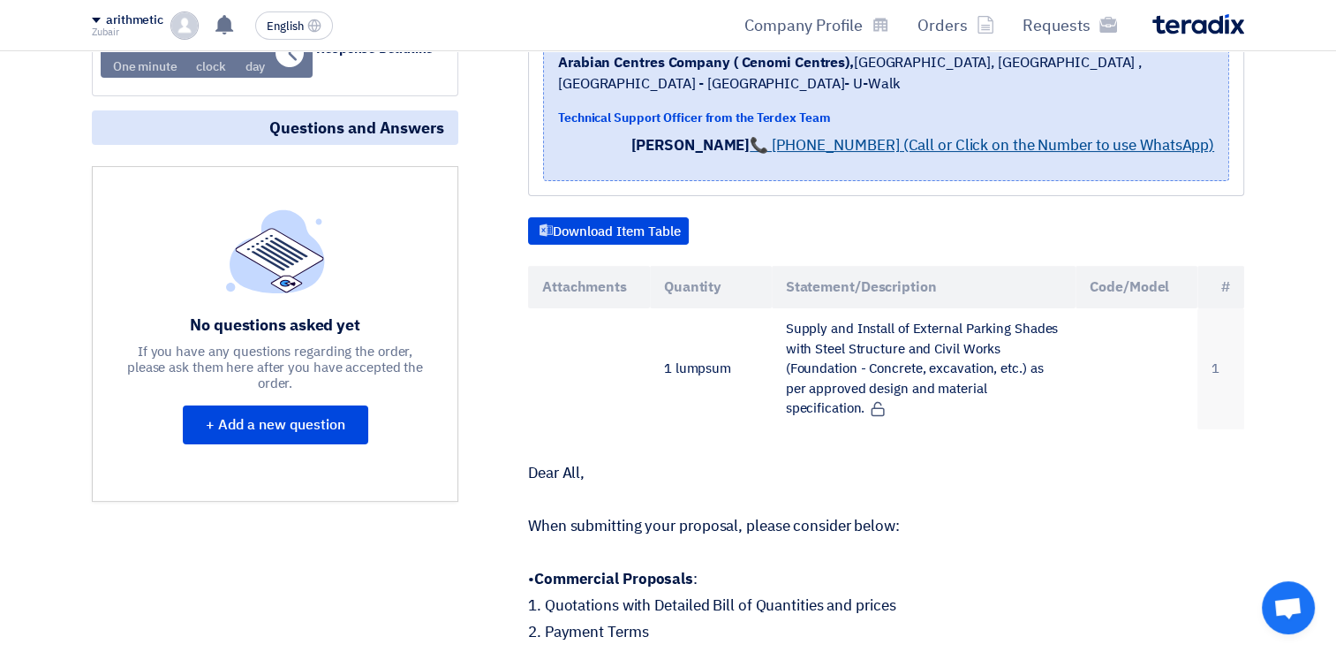
click at [862, 140] on link "📞 [PHONE_NUMBER] (Call or Click on the Number to use WhatsApp)" at bounding box center [982, 145] width 465 height 22
